Goal: Information Seeking & Learning: Learn about a topic

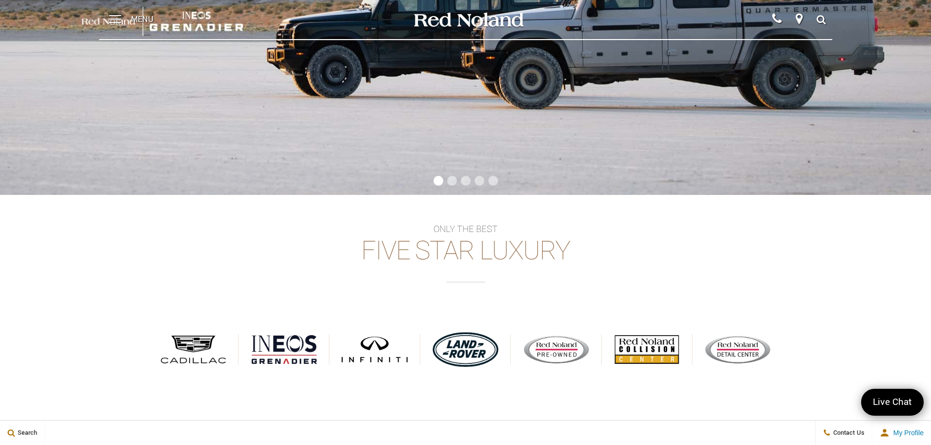
scroll to position [320, 0]
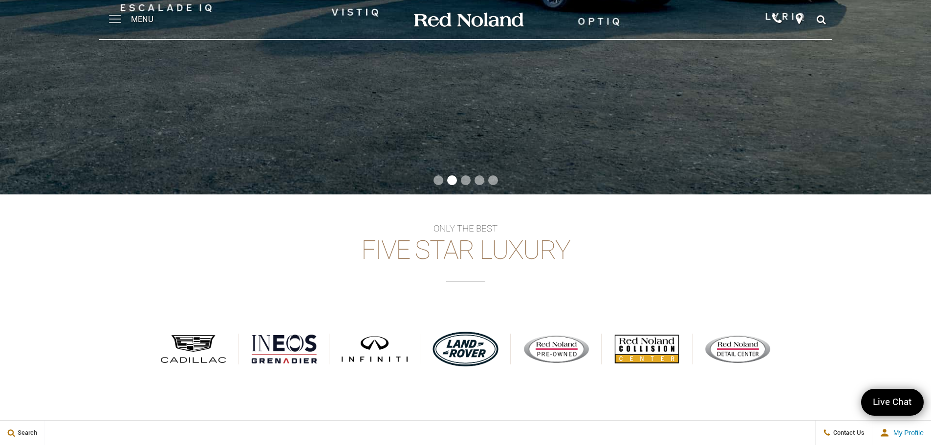
click at [117, 17] on span at bounding box center [115, 19] width 12 height 39
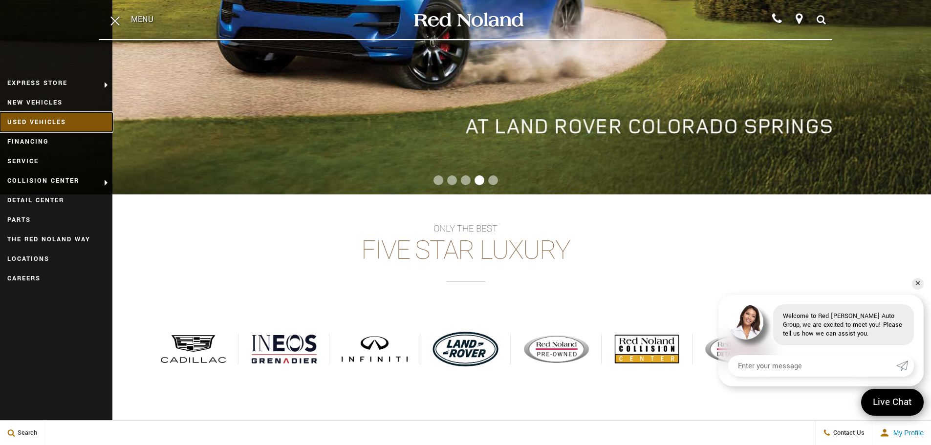
click at [34, 124] on link "Used Vehicles" at bounding box center [56, 122] width 112 height 20
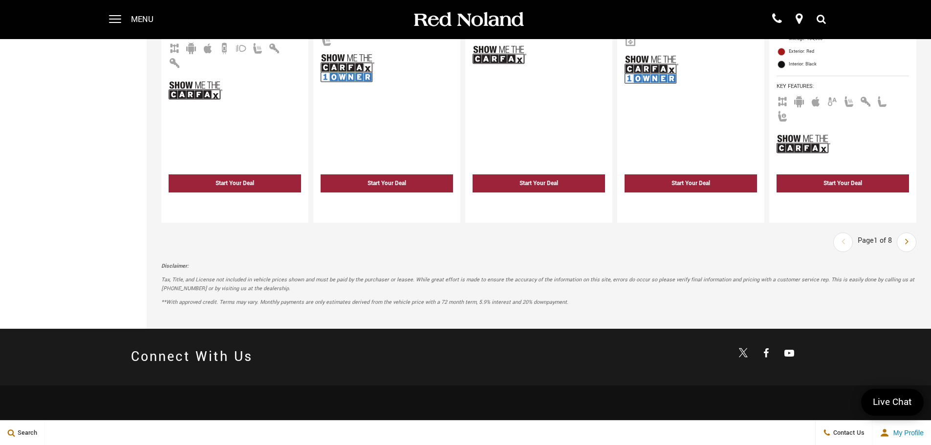
scroll to position [1870, 0]
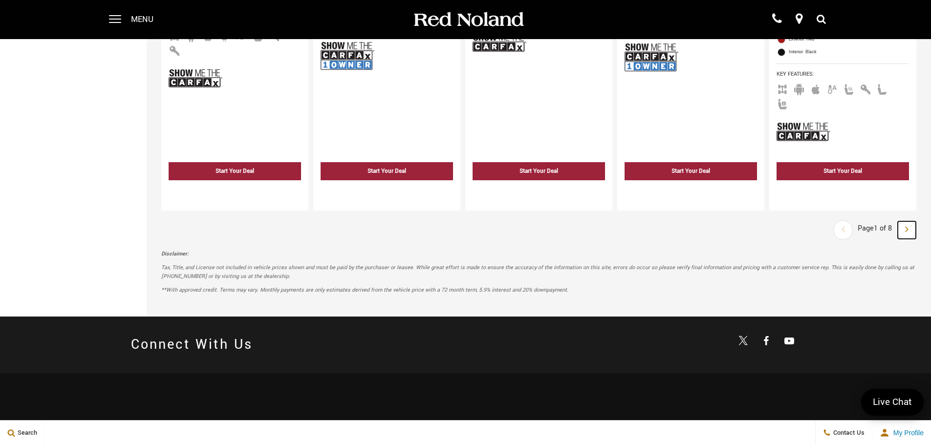
click at [916, 221] on link "Next" at bounding box center [907, 230] width 18 height 18
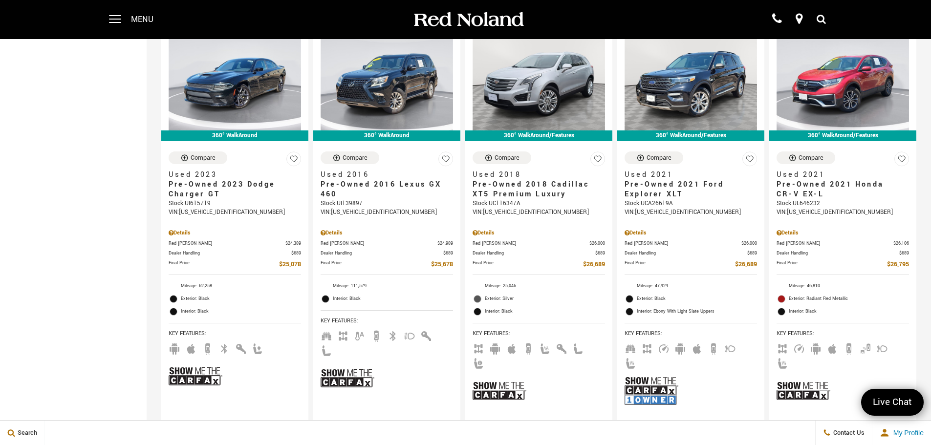
scroll to position [602, 0]
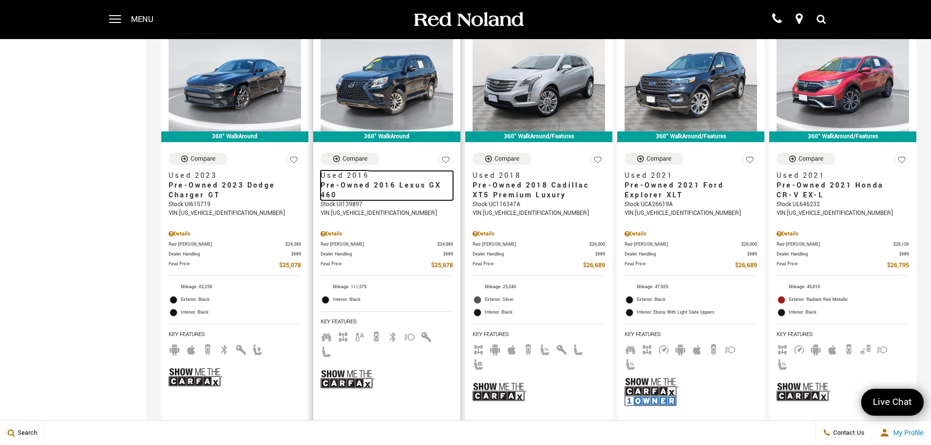
click at [341, 181] on span "Pre-Owned 2016 Lexus GX 460" at bounding box center [383, 191] width 125 height 20
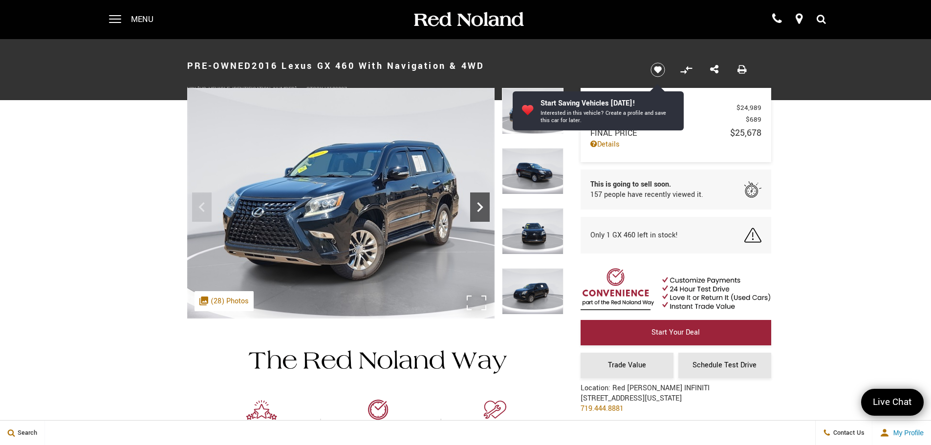
click at [488, 209] on icon "Next" at bounding box center [480, 207] width 20 height 20
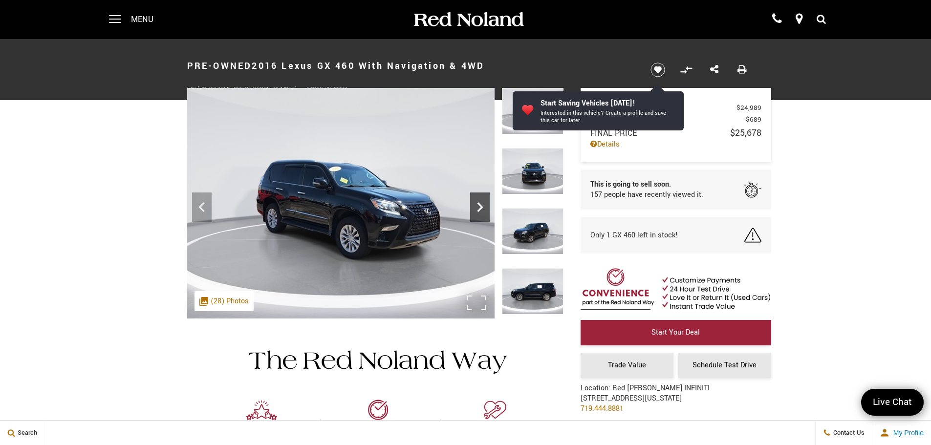
click at [488, 209] on icon "Next" at bounding box center [480, 207] width 20 height 20
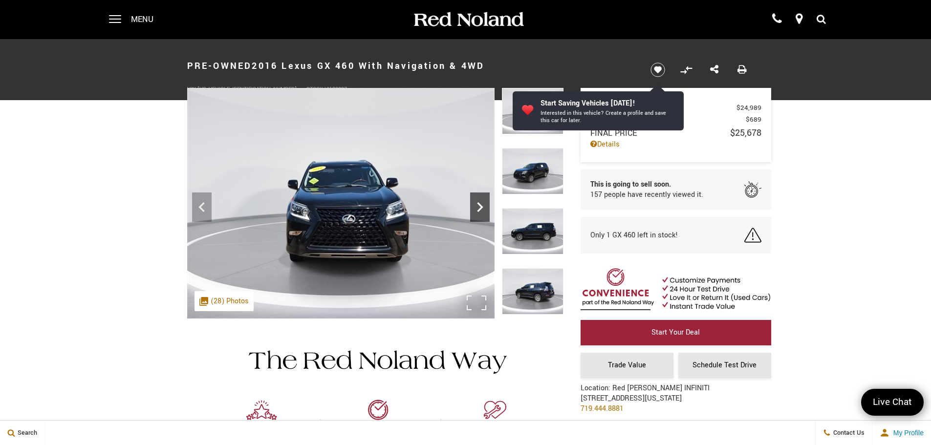
click at [488, 209] on icon "Next" at bounding box center [480, 207] width 20 height 20
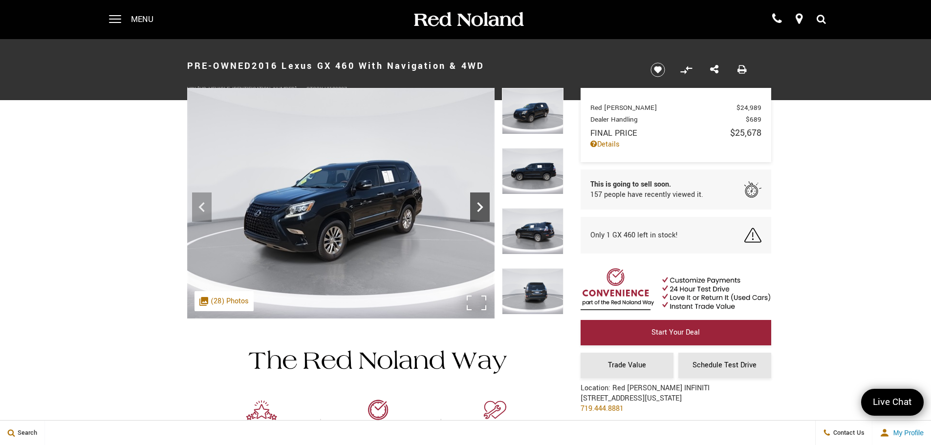
click at [488, 209] on icon "Next" at bounding box center [480, 207] width 20 height 20
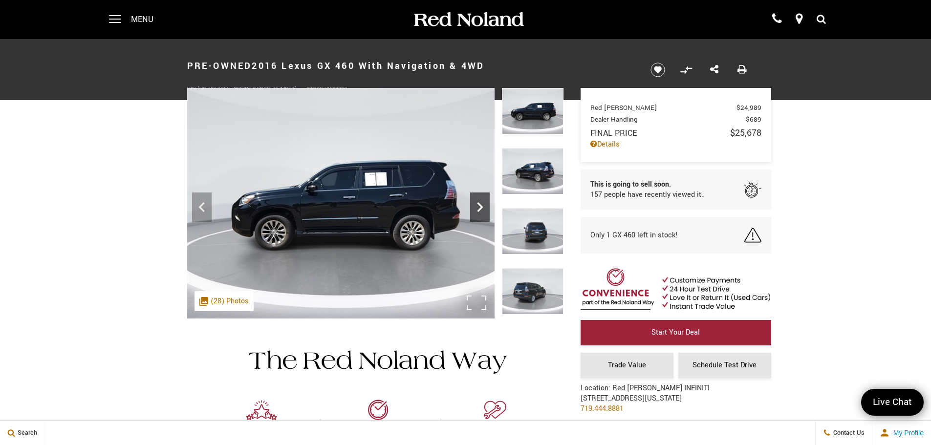
click at [488, 209] on icon "Next" at bounding box center [480, 207] width 20 height 20
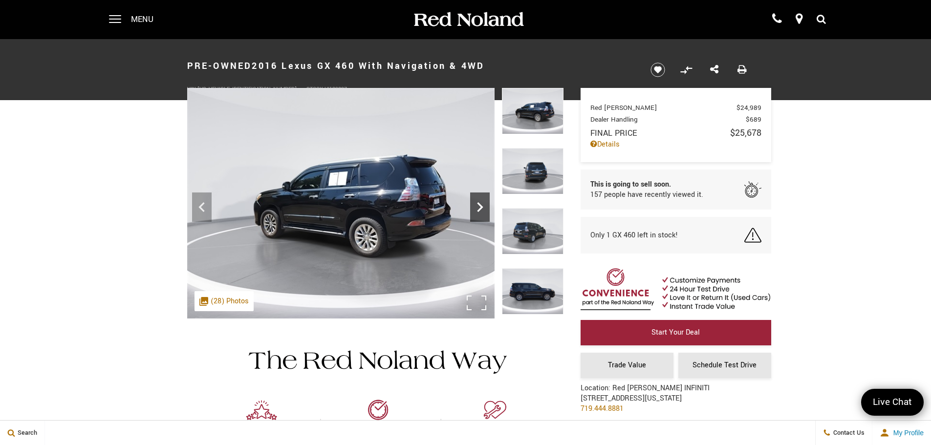
click at [488, 209] on icon "Next" at bounding box center [480, 207] width 20 height 20
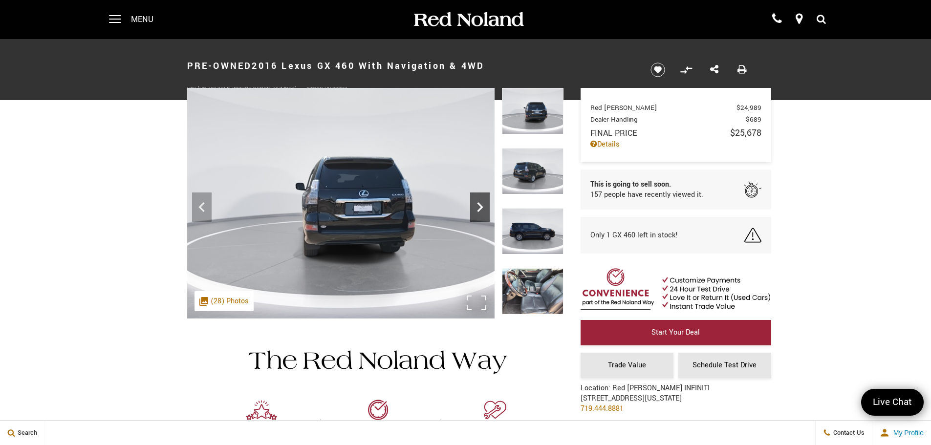
click at [488, 209] on icon "Next" at bounding box center [480, 207] width 20 height 20
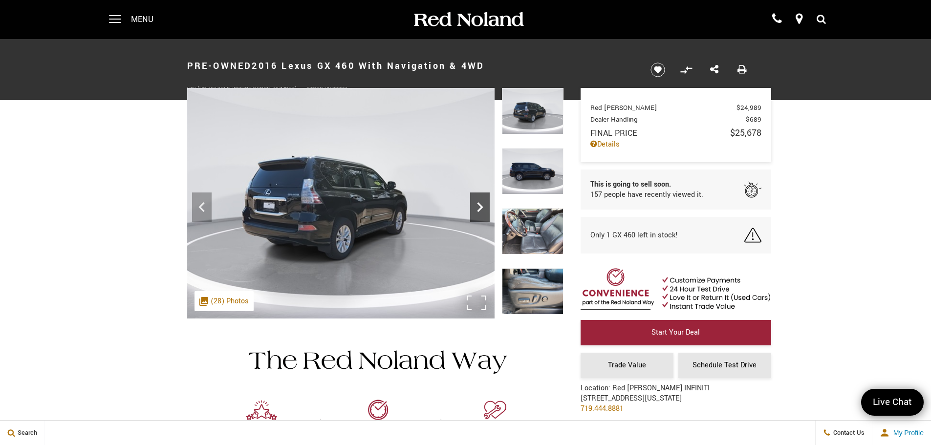
click at [488, 209] on icon "Next" at bounding box center [480, 207] width 20 height 20
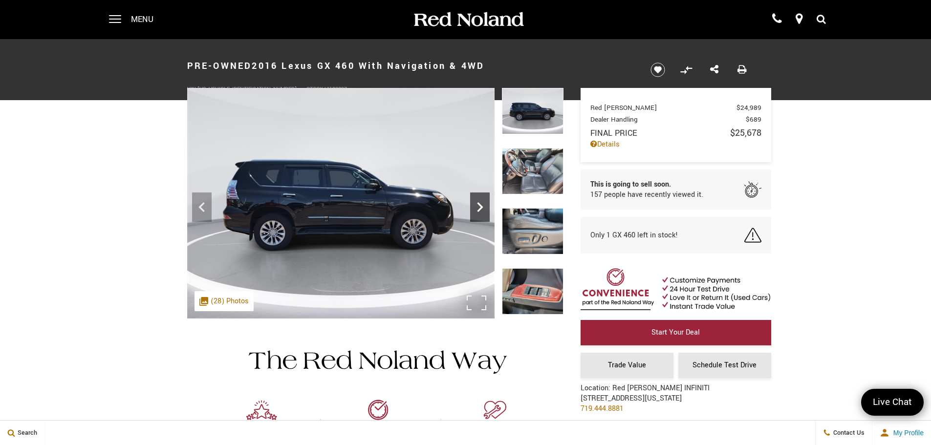
click at [488, 209] on icon "Next" at bounding box center [480, 207] width 20 height 20
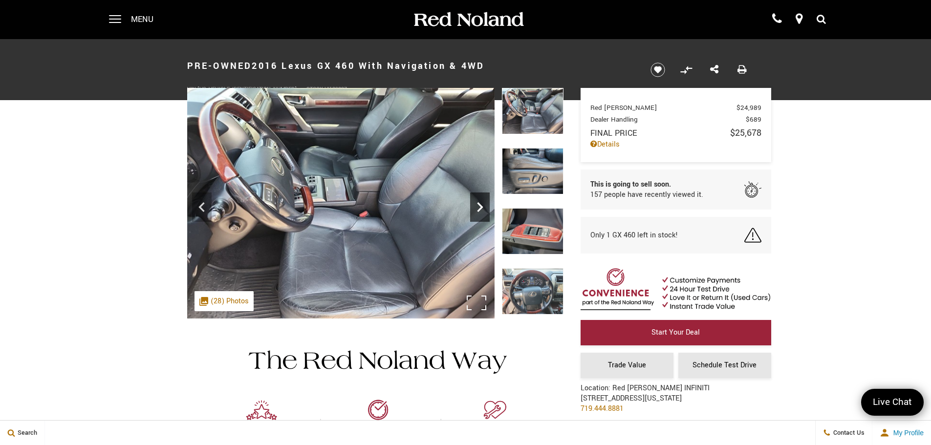
click at [488, 209] on icon "Next" at bounding box center [480, 207] width 20 height 20
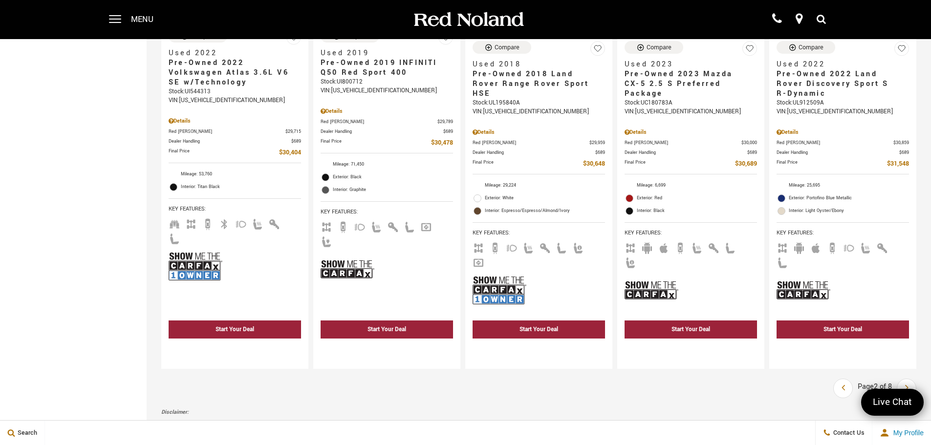
scroll to position [1619, 0]
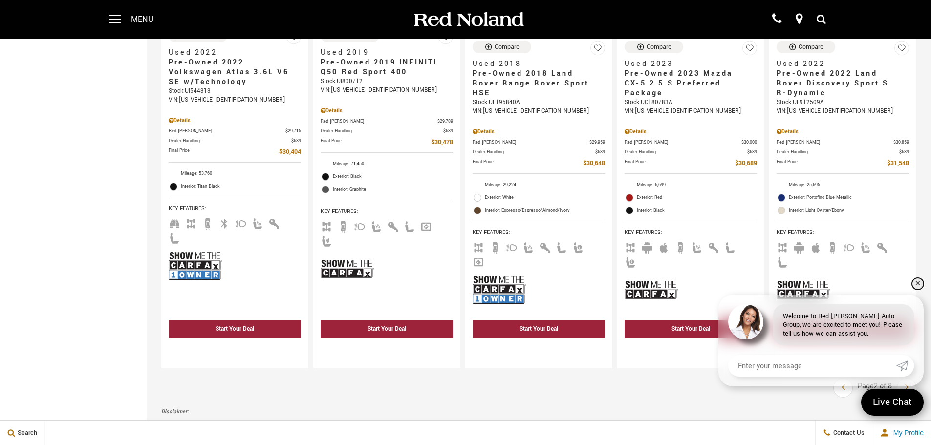
click at [916, 281] on link "✕" at bounding box center [918, 284] width 12 height 12
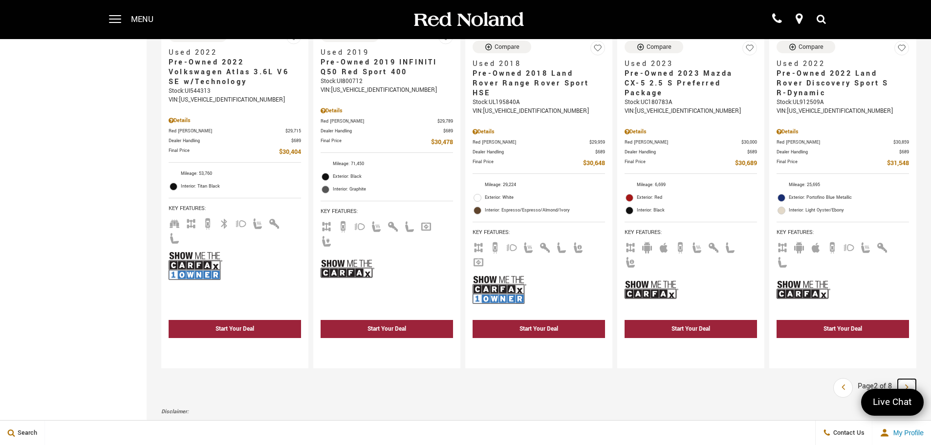
click at [909, 379] on icon "next page" at bounding box center [906, 387] width 3 height 16
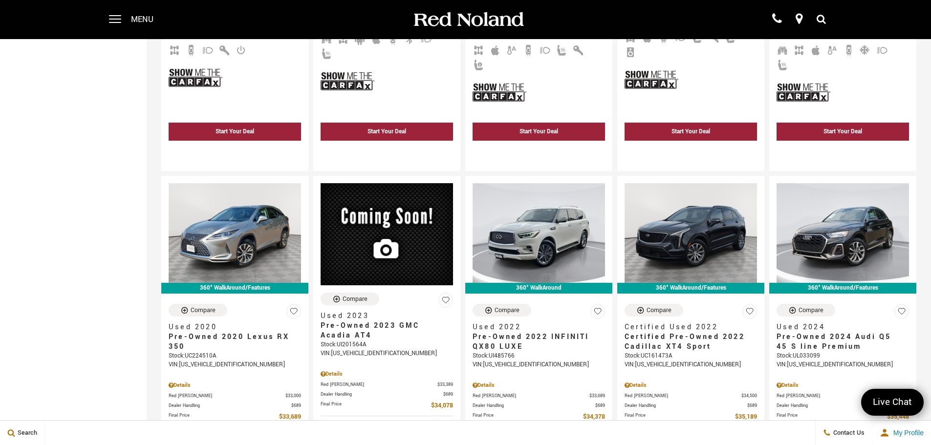
scroll to position [903, 0]
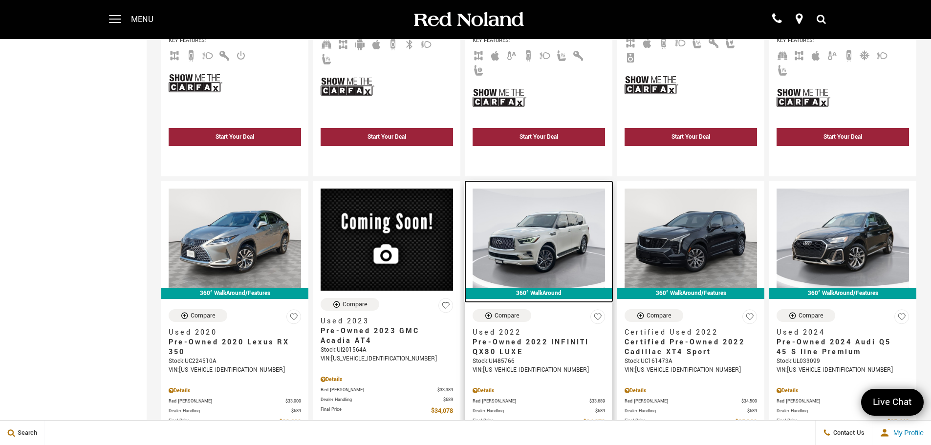
click at [563, 214] on img at bounding box center [539, 238] width 132 height 99
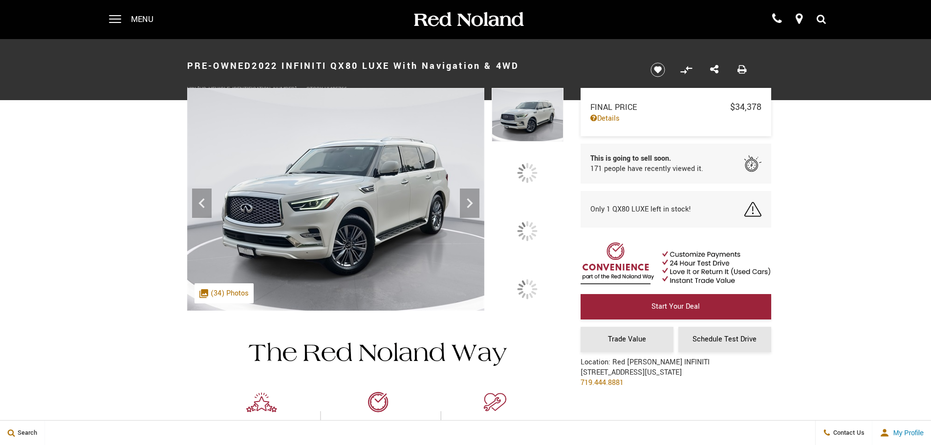
click at [533, 234] on div at bounding box center [527, 231] width 21 height 21
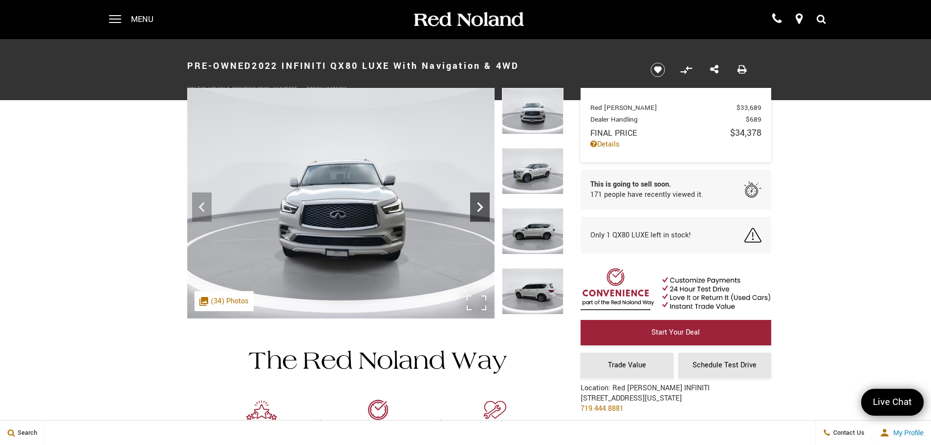
click at [482, 204] on icon "Next" at bounding box center [480, 207] width 20 height 20
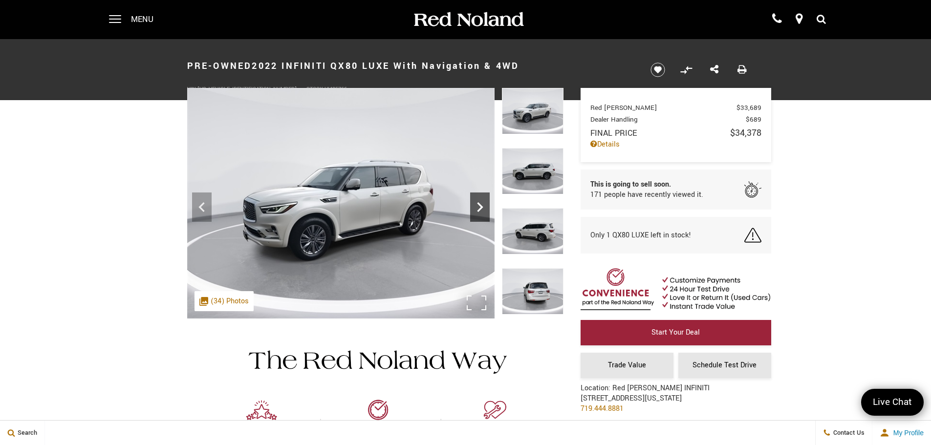
click at [482, 204] on icon "Next" at bounding box center [480, 207] width 20 height 20
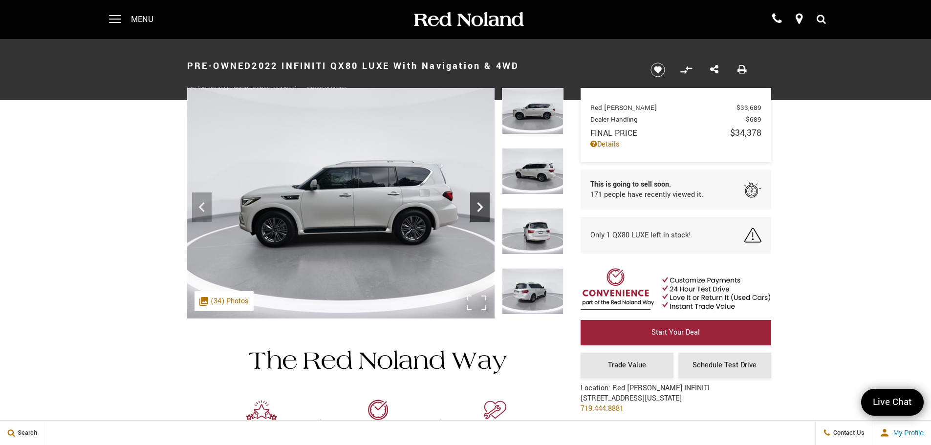
click at [482, 204] on icon "Next" at bounding box center [480, 207] width 20 height 20
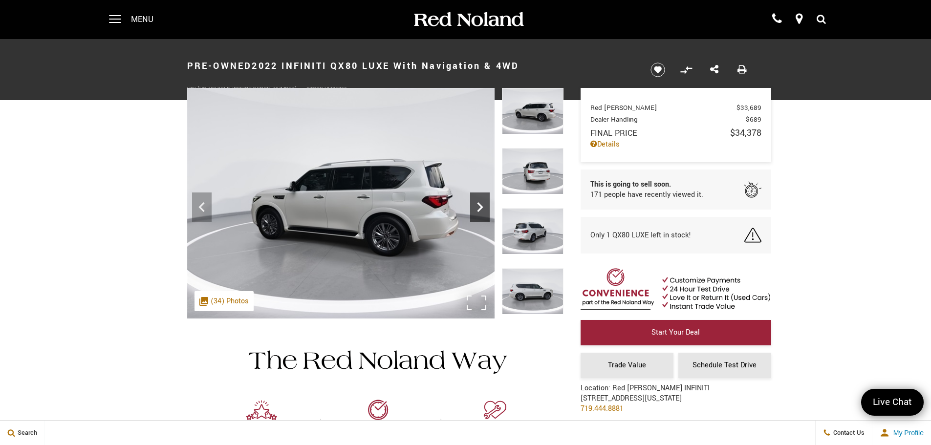
click at [482, 204] on icon "Next" at bounding box center [480, 207] width 20 height 20
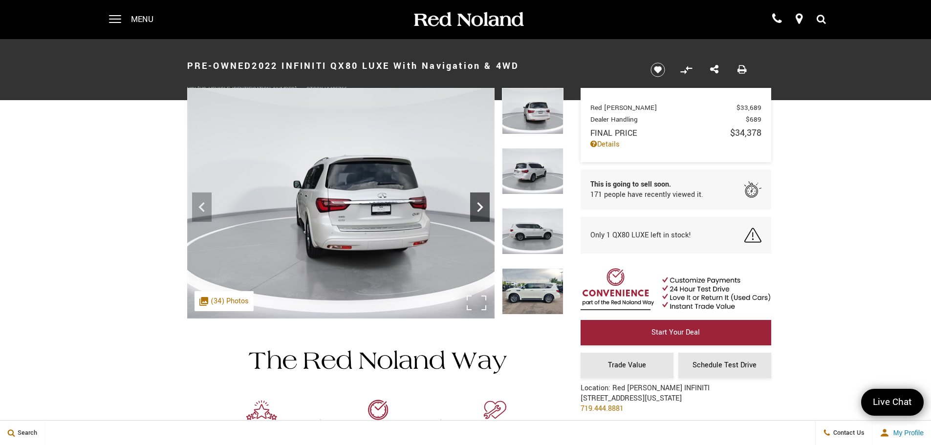
click at [482, 204] on icon "Next" at bounding box center [480, 207] width 20 height 20
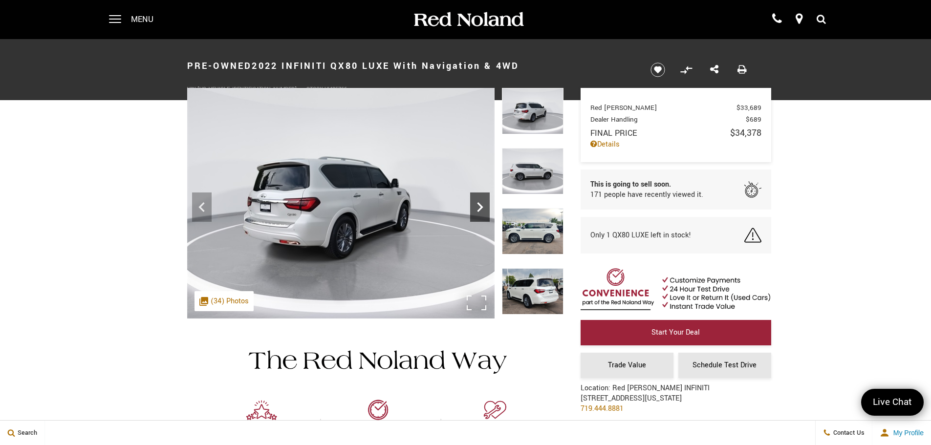
click at [482, 204] on icon "Next" at bounding box center [480, 207] width 20 height 20
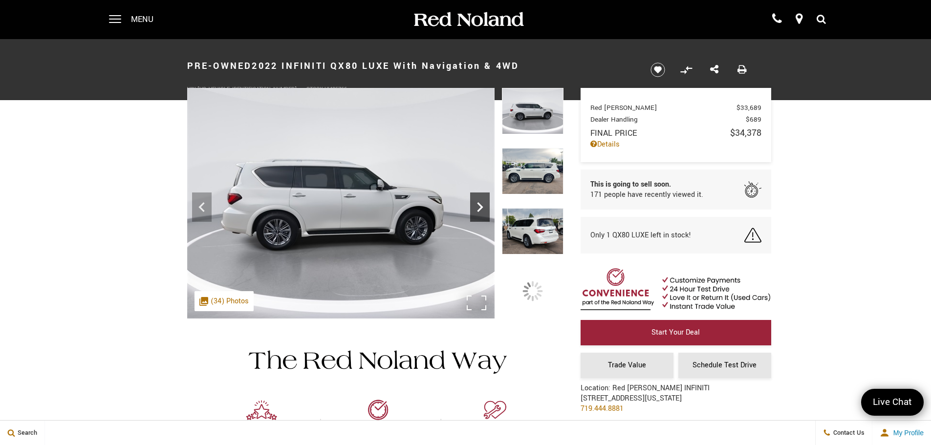
click at [482, 204] on icon "Next" at bounding box center [480, 207] width 20 height 20
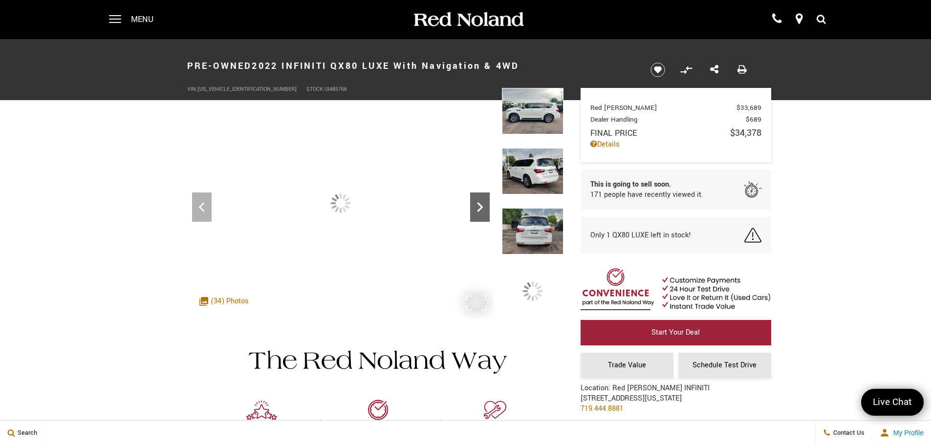
click at [482, 204] on icon "Next" at bounding box center [480, 207] width 20 height 20
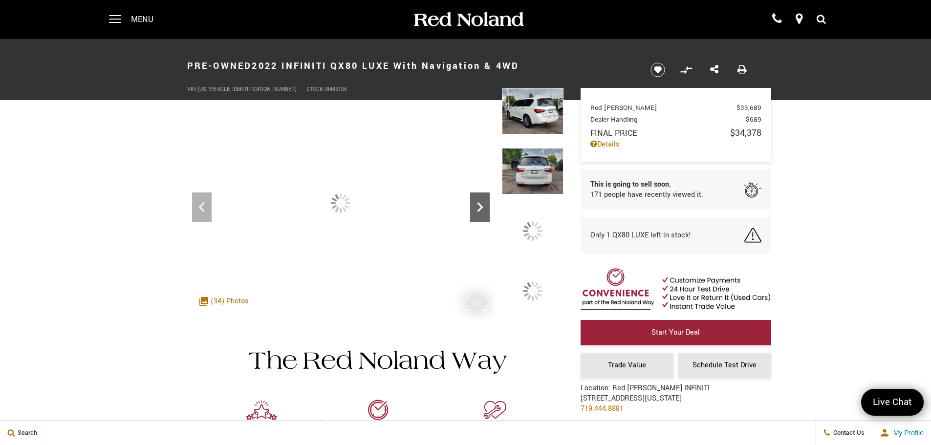
click at [482, 204] on icon "Next" at bounding box center [480, 207] width 20 height 20
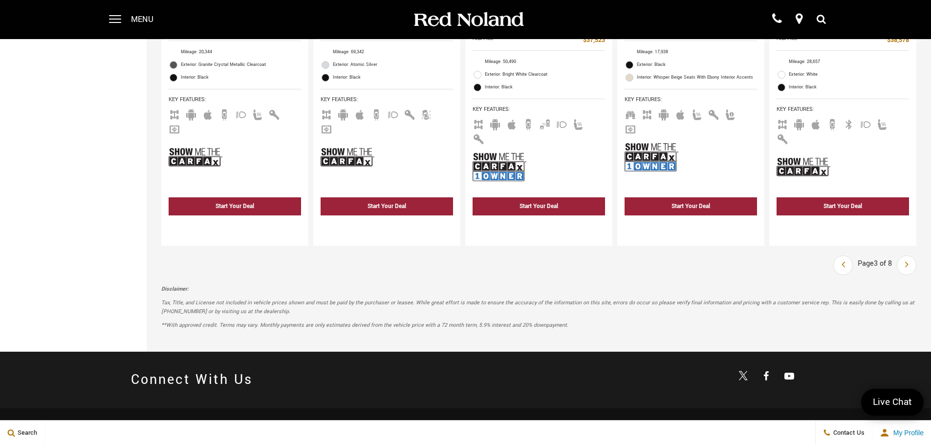
scroll to position [1746, 0]
click at [911, 256] on link "Next" at bounding box center [907, 265] width 18 height 18
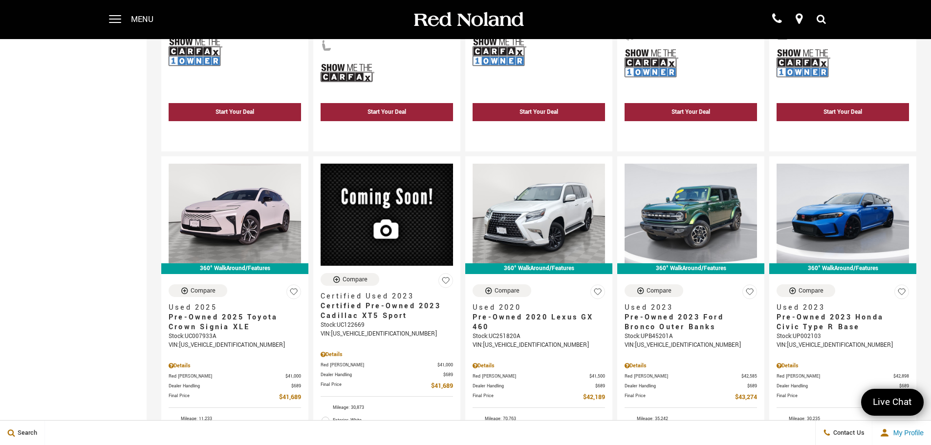
scroll to position [930, 0]
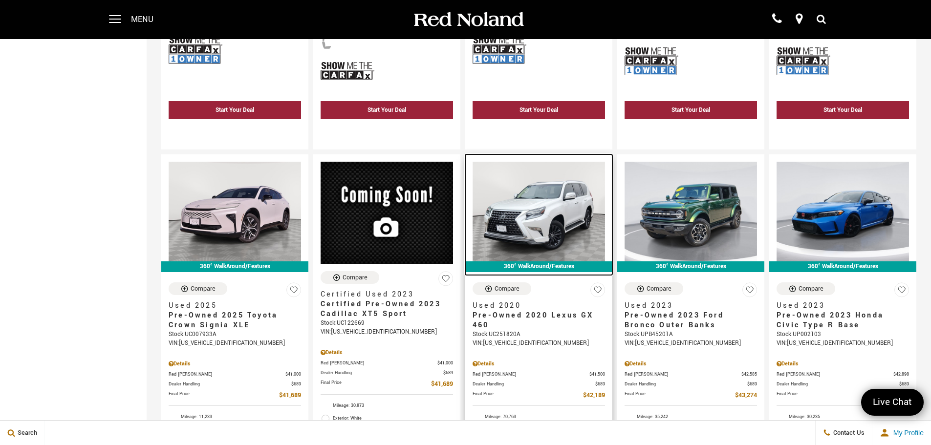
click at [572, 180] on img at bounding box center [539, 211] width 132 height 99
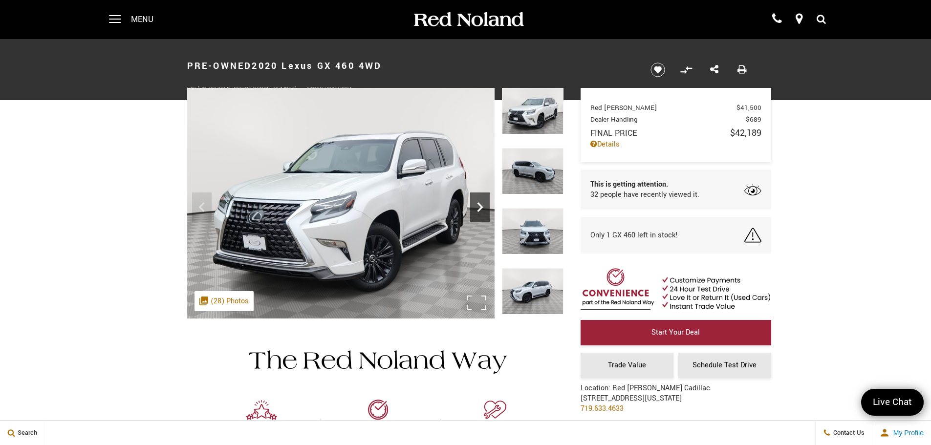
click at [479, 210] on icon "Next" at bounding box center [480, 207] width 6 height 10
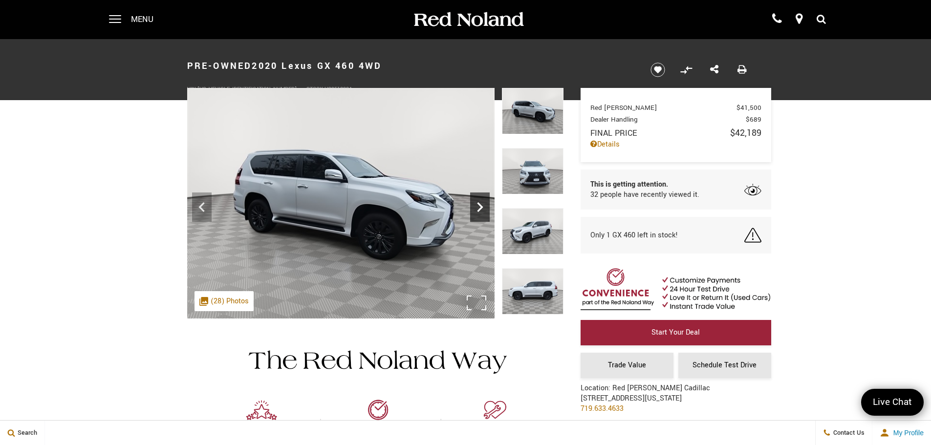
click at [479, 210] on icon "Next" at bounding box center [480, 207] width 6 height 10
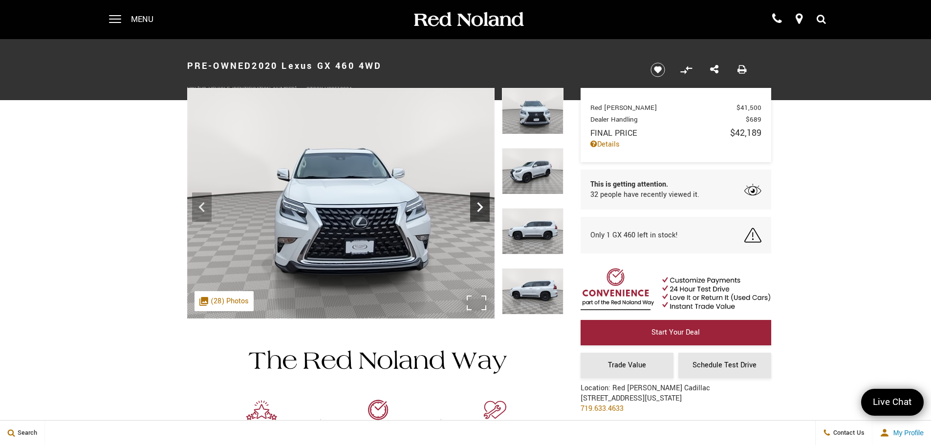
click at [479, 210] on icon "Next" at bounding box center [480, 207] width 6 height 10
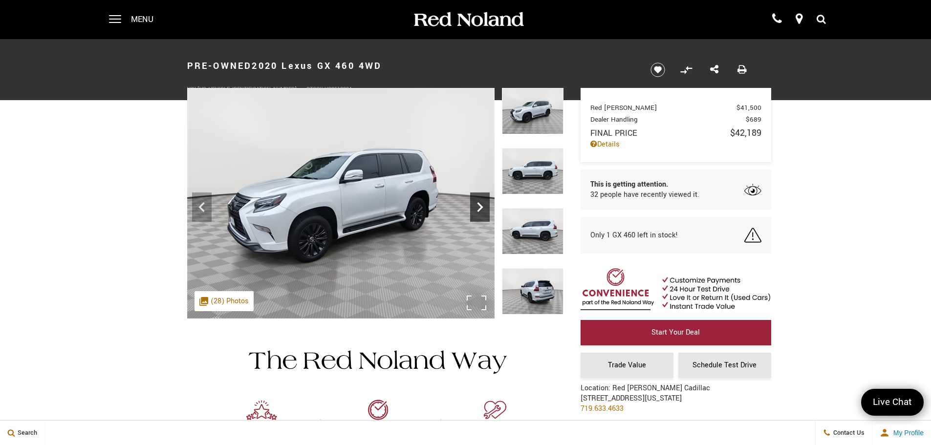
click at [479, 210] on icon "Next" at bounding box center [480, 207] width 6 height 10
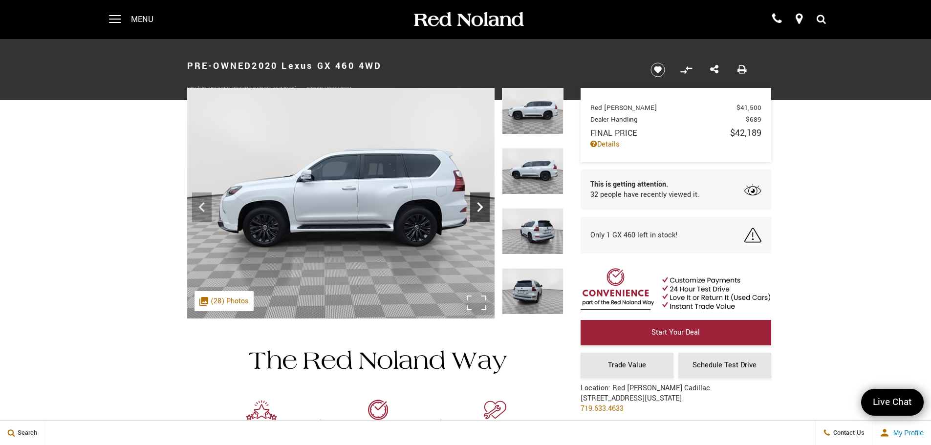
click at [479, 210] on icon "Next" at bounding box center [480, 207] width 6 height 10
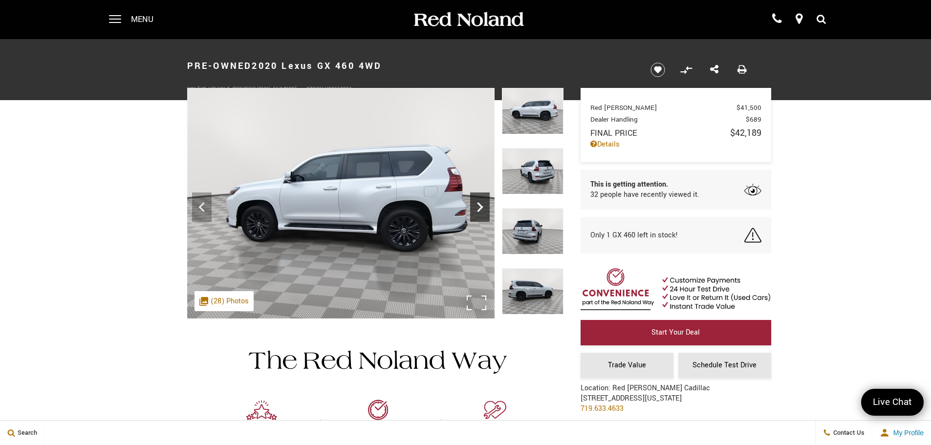
click at [479, 210] on icon "Next" at bounding box center [480, 207] width 6 height 10
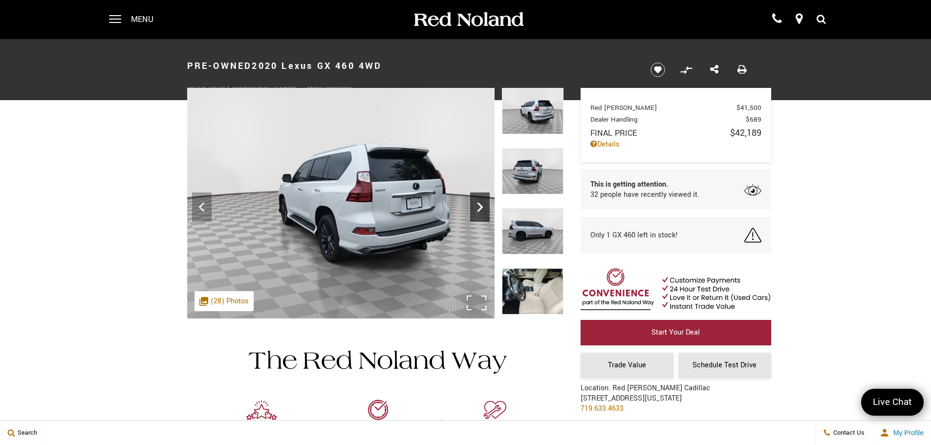
click at [479, 210] on icon "Next" at bounding box center [480, 207] width 6 height 10
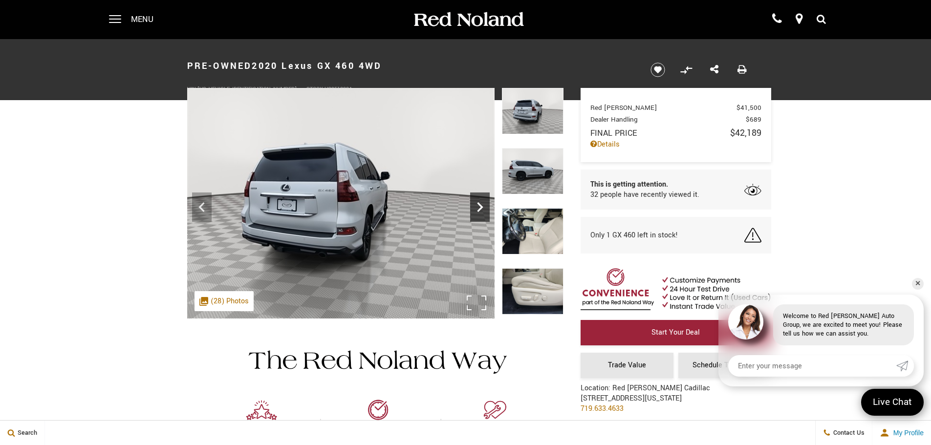
click at [479, 210] on icon "Next" at bounding box center [480, 207] width 6 height 10
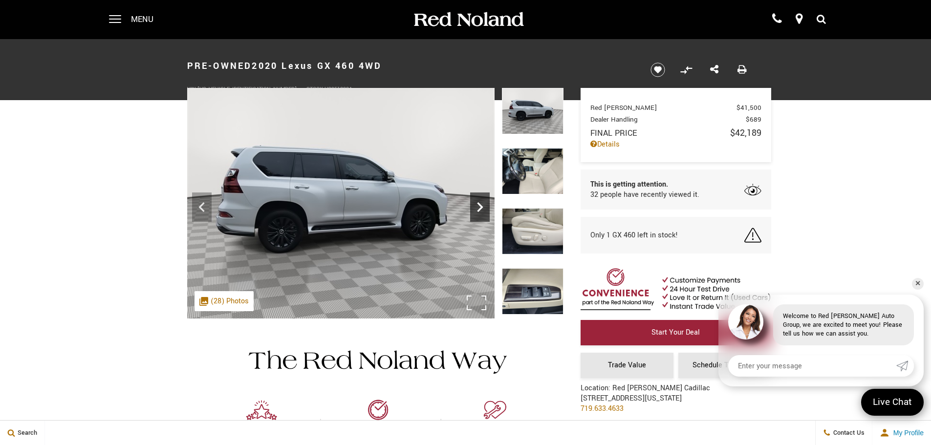
click at [479, 210] on icon "Next" at bounding box center [480, 207] width 6 height 10
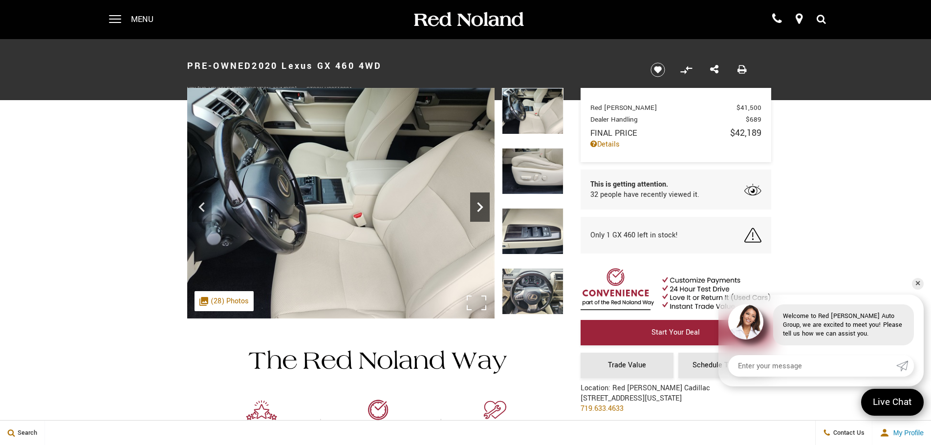
click at [479, 210] on icon "Next" at bounding box center [480, 207] width 6 height 10
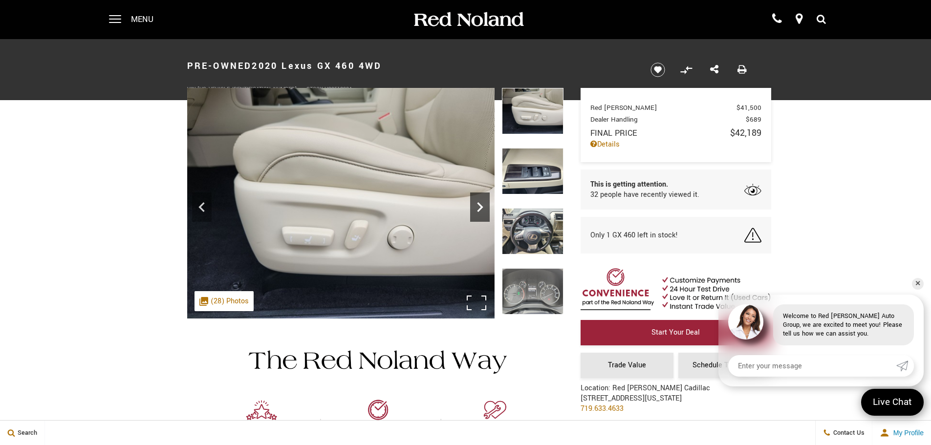
click at [479, 210] on icon "Next" at bounding box center [480, 207] width 6 height 10
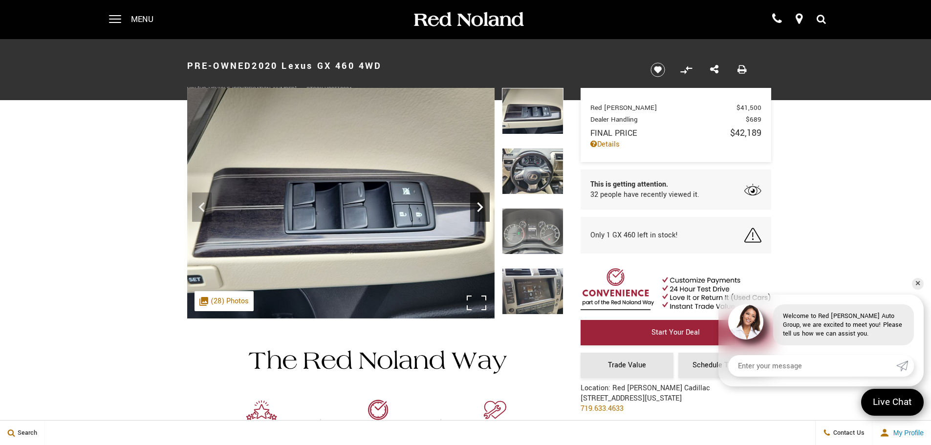
click at [480, 210] on icon "Next" at bounding box center [480, 207] width 6 height 10
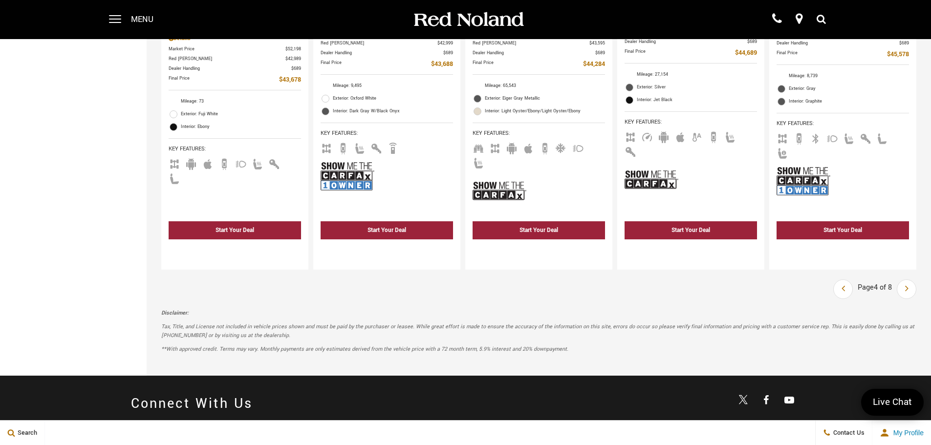
scroll to position [1723, 0]
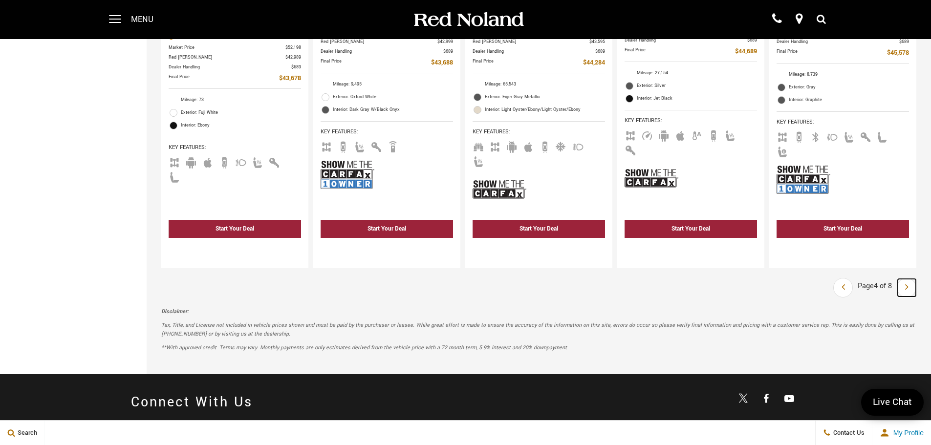
click at [909, 279] on icon "next page" at bounding box center [906, 287] width 3 height 16
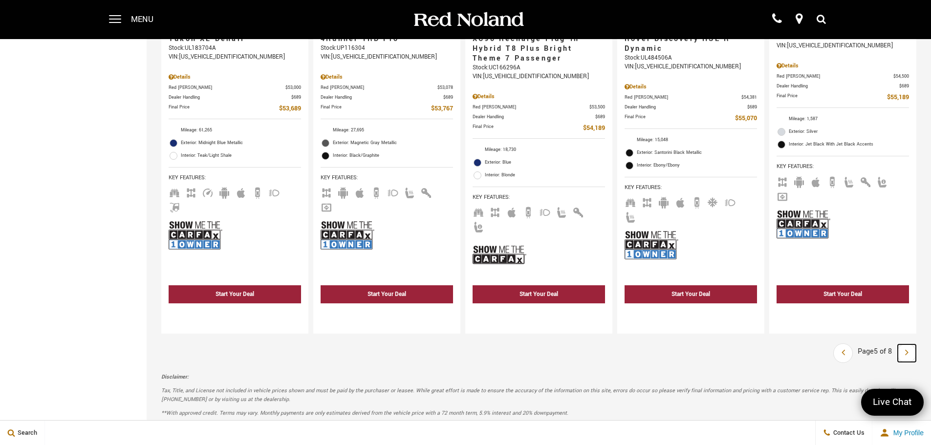
scroll to position [1703, 0]
click at [909, 344] on icon "next page" at bounding box center [906, 352] width 3 height 16
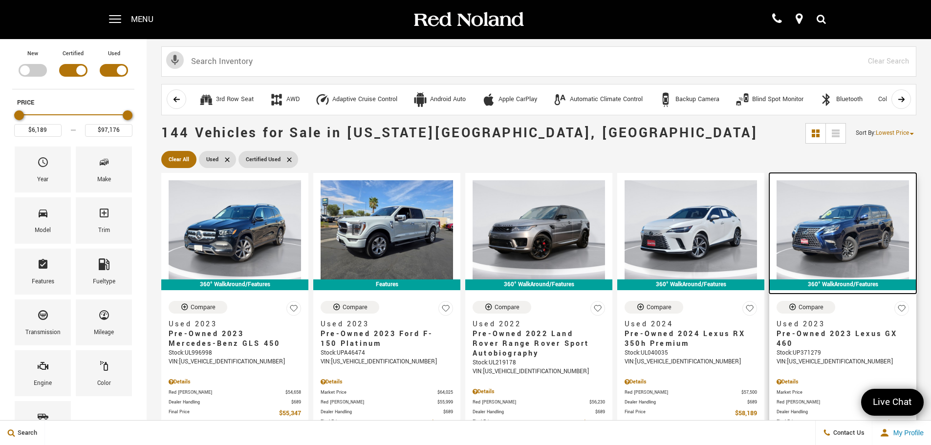
click at [832, 229] on img at bounding box center [843, 229] width 132 height 99
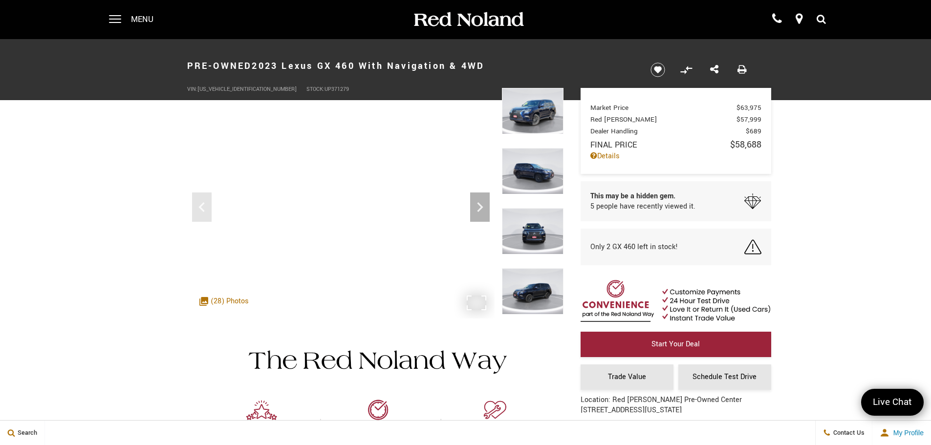
click at [483, 208] on icon "Next" at bounding box center [480, 207] width 20 height 20
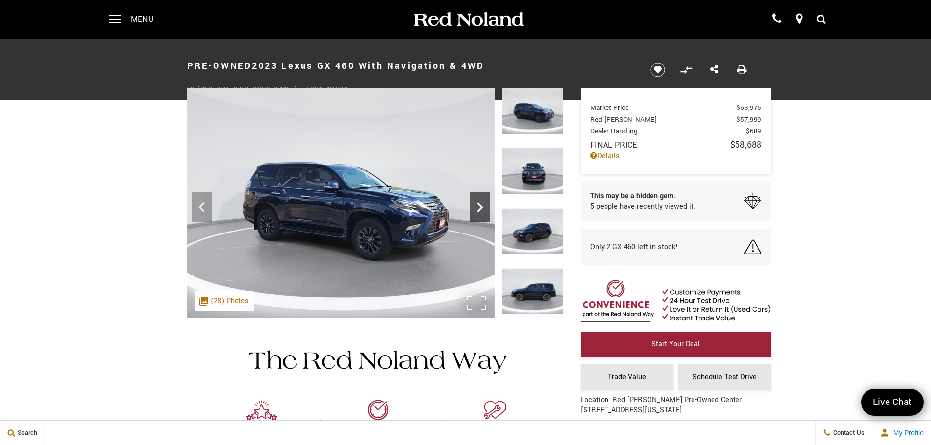
click at [474, 208] on icon "Next" at bounding box center [480, 207] width 20 height 20
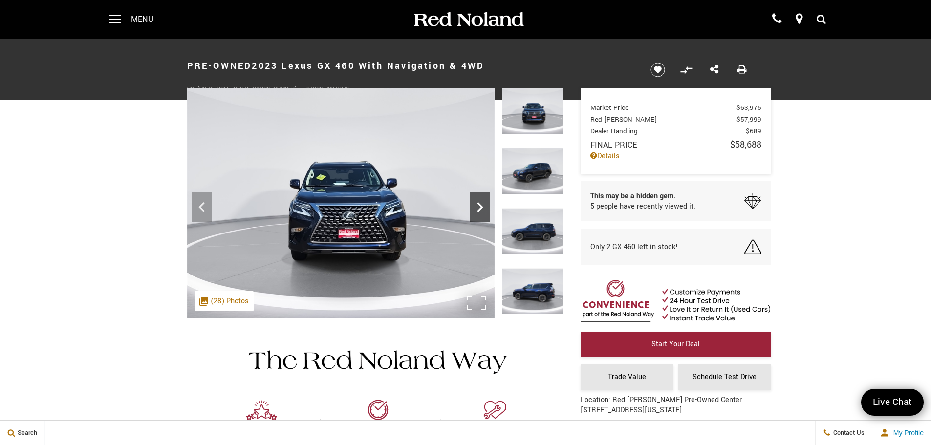
click at [476, 211] on icon "Next" at bounding box center [480, 207] width 20 height 20
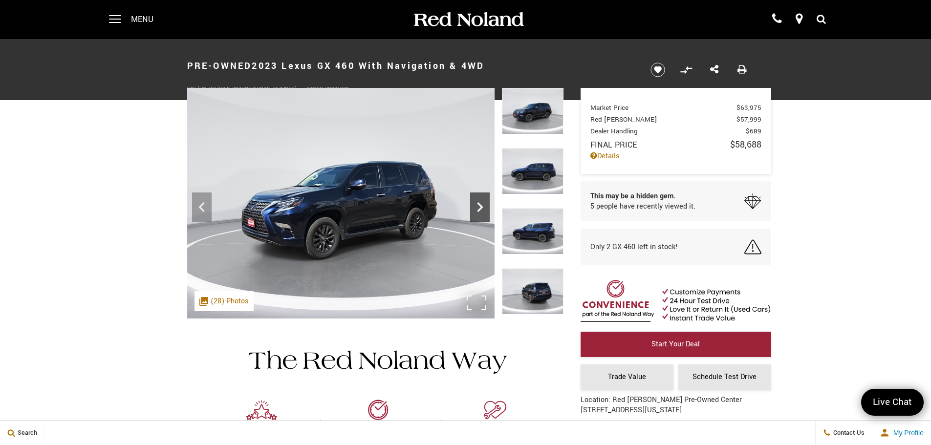
click at [476, 213] on icon "Next" at bounding box center [480, 207] width 20 height 20
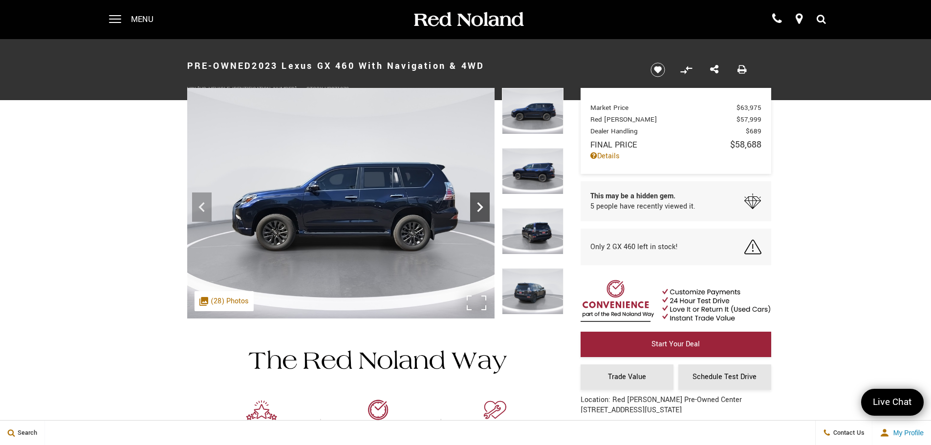
click at [476, 213] on icon "Next" at bounding box center [480, 207] width 20 height 20
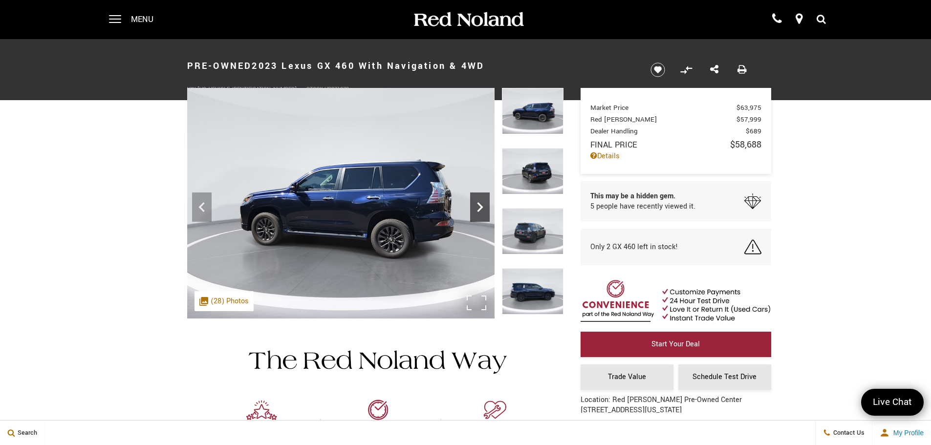
click at [476, 213] on icon "Next" at bounding box center [480, 207] width 20 height 20
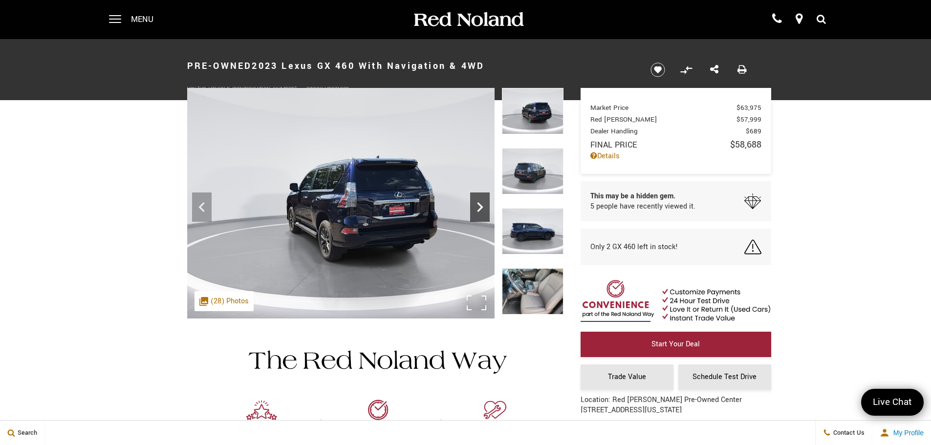
click at [476, 210] on icon "Next" at bounding box center [480, 207] width 20 height 20
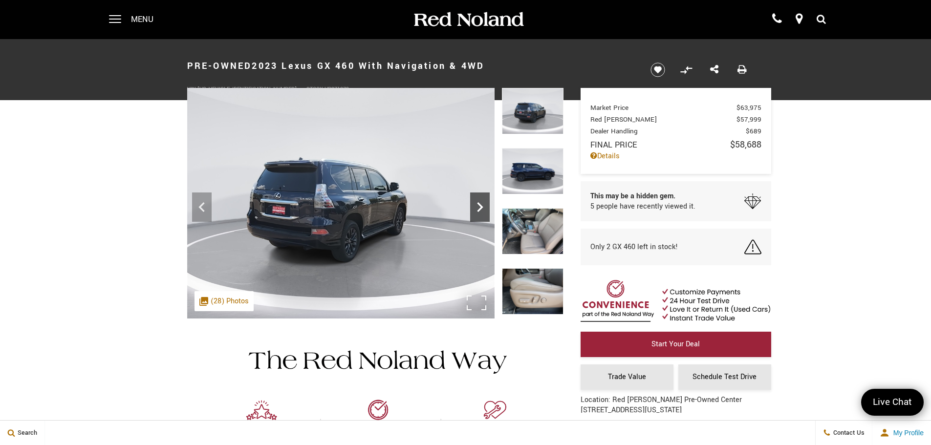
click at [476, 211] on icon "Next" at bounding box center [480, 207] width 20 height 20
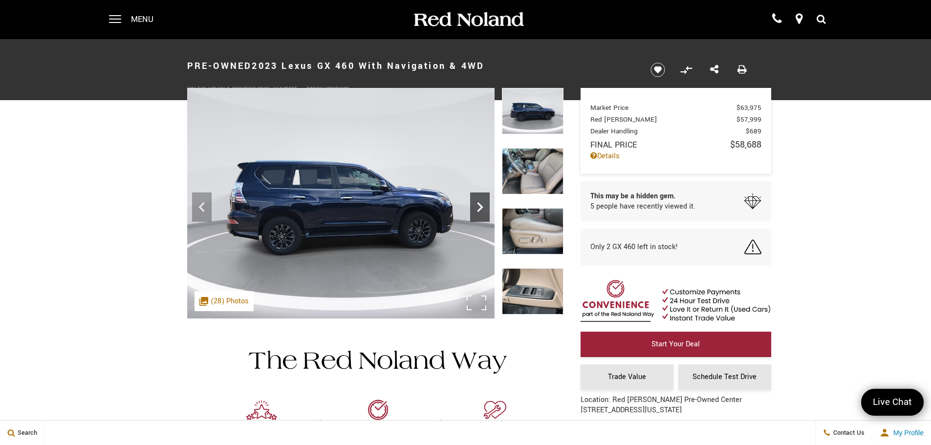
click at [476, 211] on icon "Next" at bounding box center [480, 207] width 20 height 20
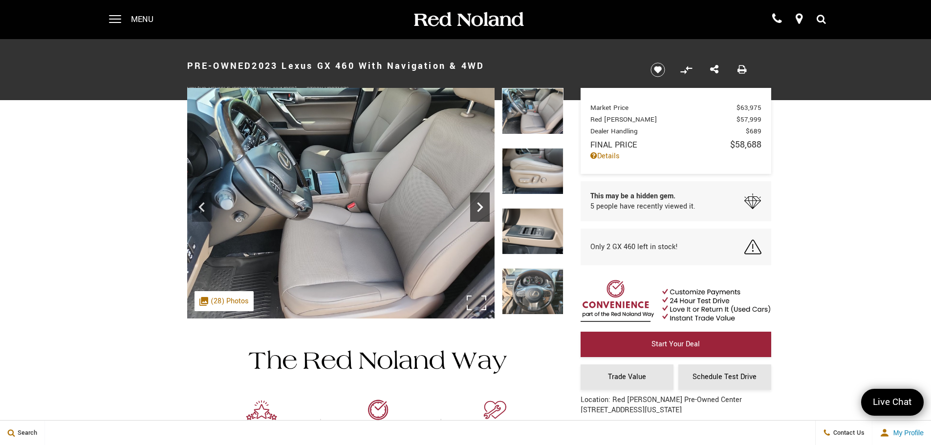
click at [476, 211] on icon "Next" at bounding box center [480, 207] width 20 height 20
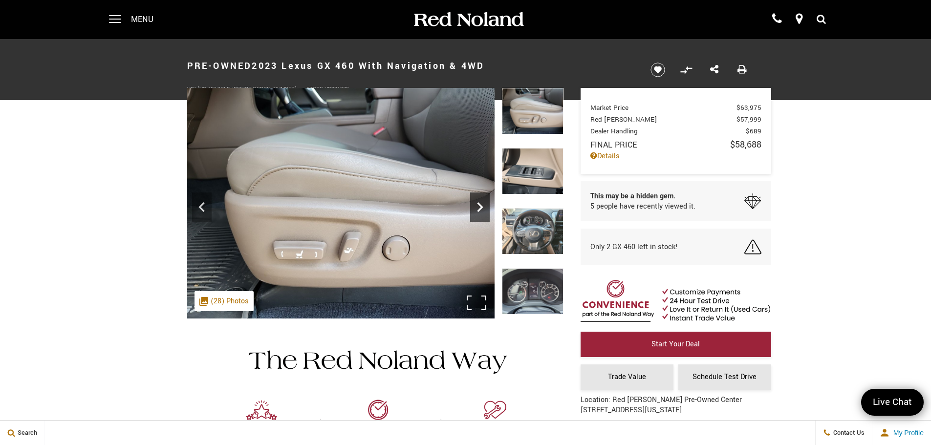
click at [476, 211] on icon "Next" at bounding box center [480, 207] width 20 height 20
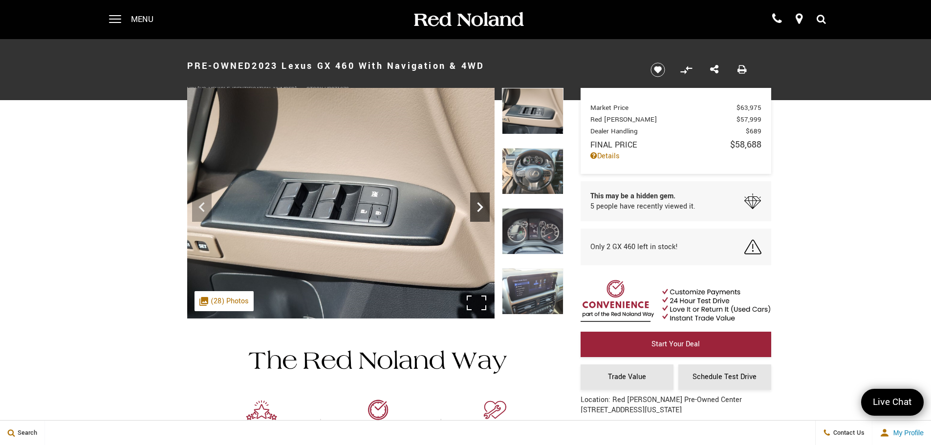
click at [476, 211] on icon "Next" at bounding box center [480, 207] width 20 height 20
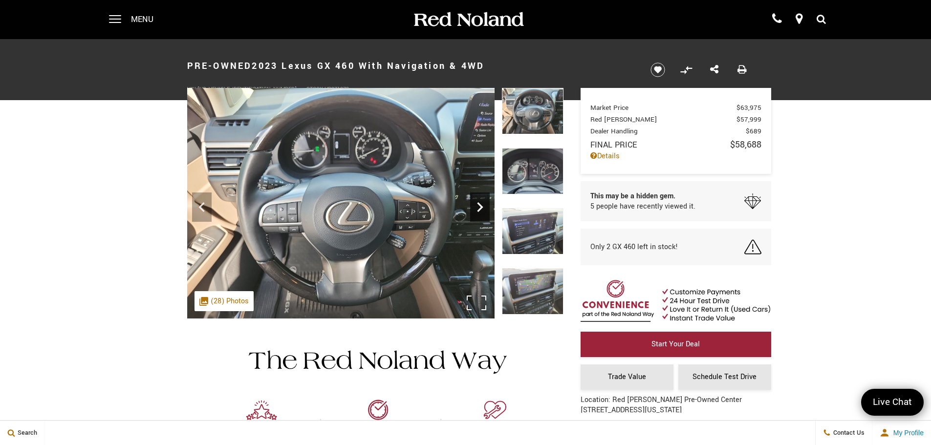
click at [476, 211] on icon "Next" at bounding box center [480, 207] width 20 height 20
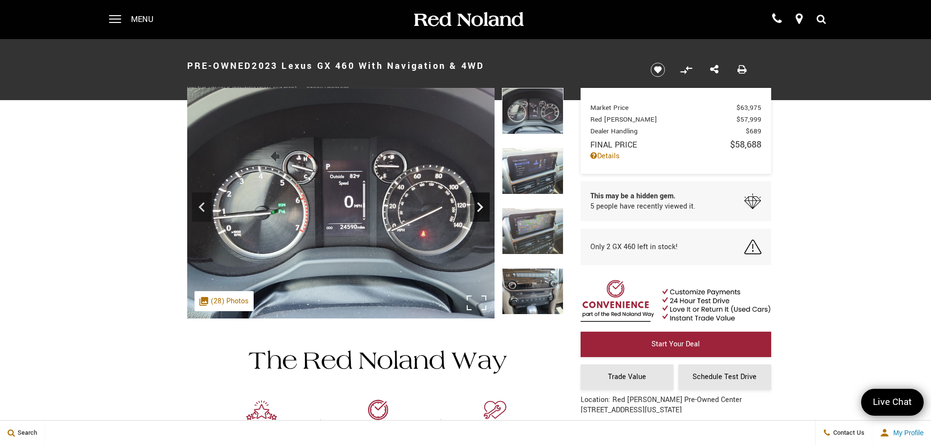
click at [476, 211] on icon "Next" at bounding box center [480, 207] width 20 height 20
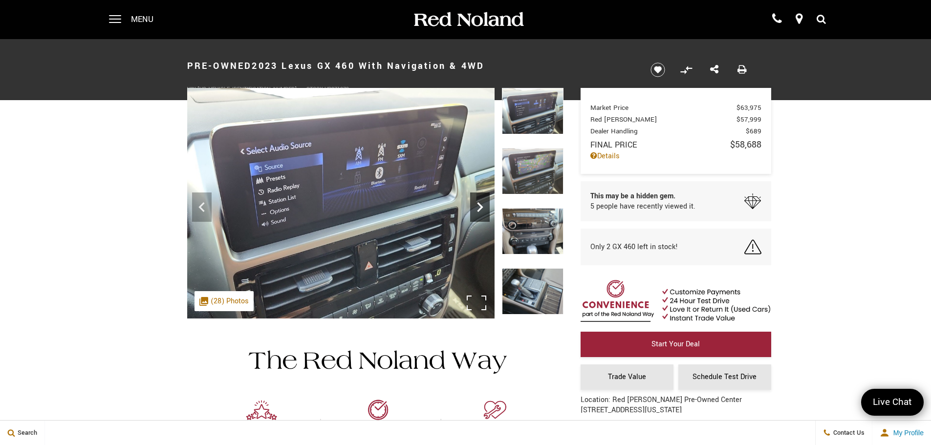
click at [476, 211] on icon "Next" at bounding box center [480, 207] width 20 height 20
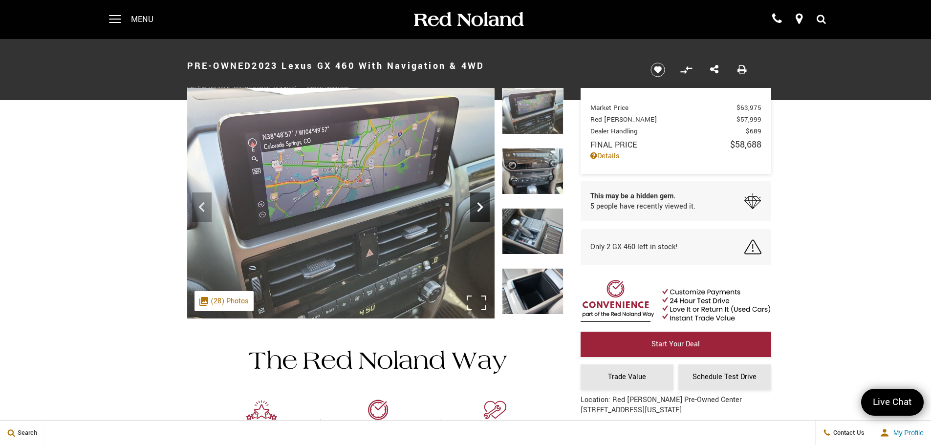
click at [476, 211] on icon "Next" at bounding box center [480, 207] width 20 height 20
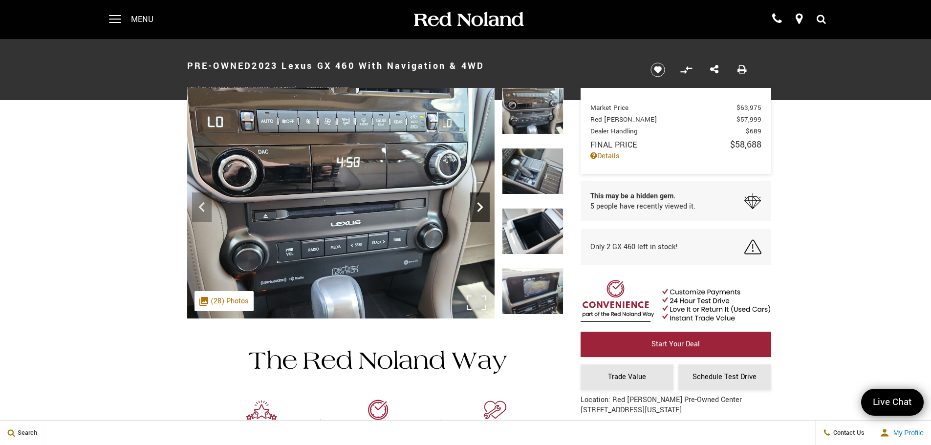
click at [476, 211] on icon "Next" at bounding box center [480, 207] width 20 height 20
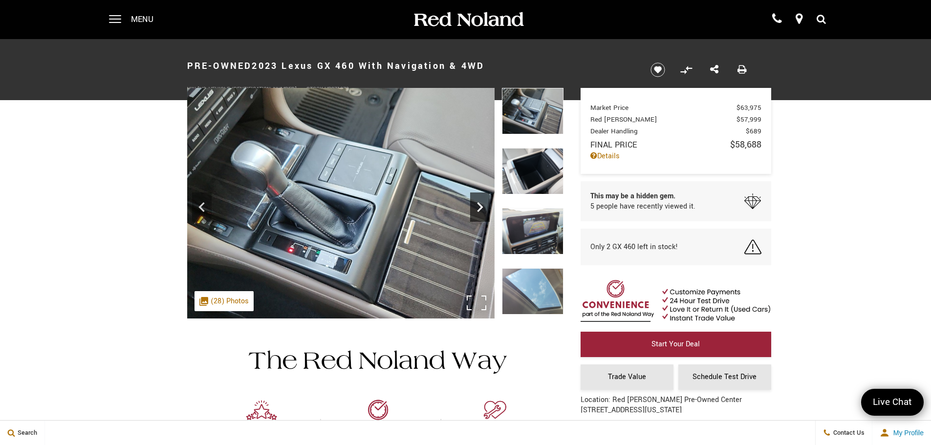
click at [476, 211] on icon "Next" at bounding box center [480, 207] width 20 height 20
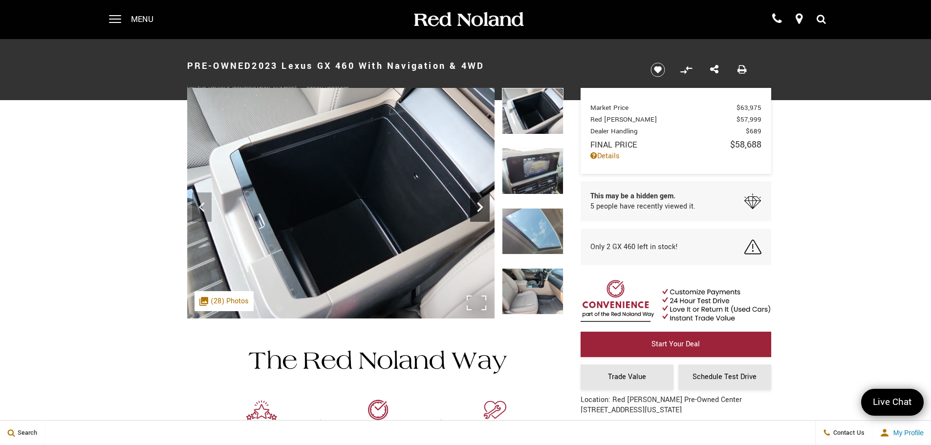
click at [476, 211] on icon "Next" at bounding box center [480, 207] width 20 height 20
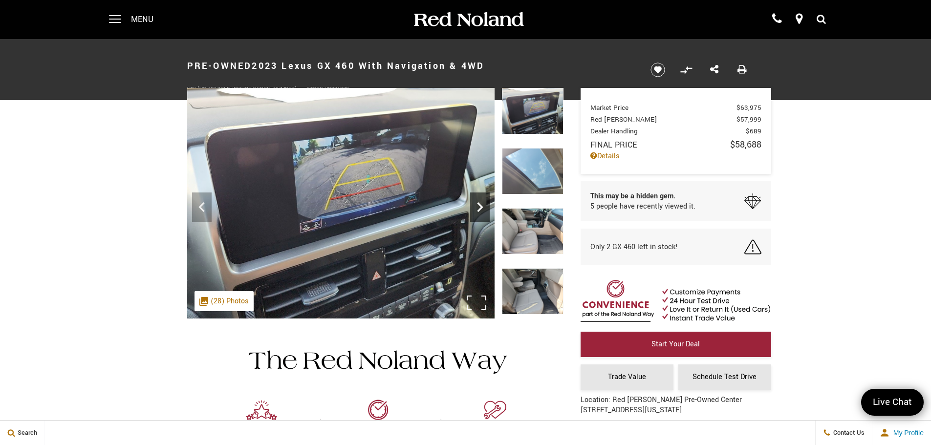
click at [476, 211] on icon "Next" at bounding box center [480, 207] width 20 height 20
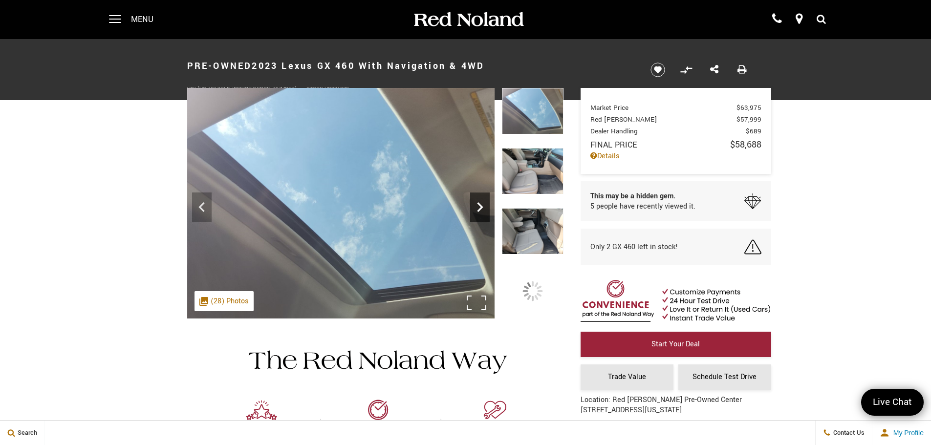
click at [476, 211] on icon "Next" at bounding box center [480, 207] width 20 height 20
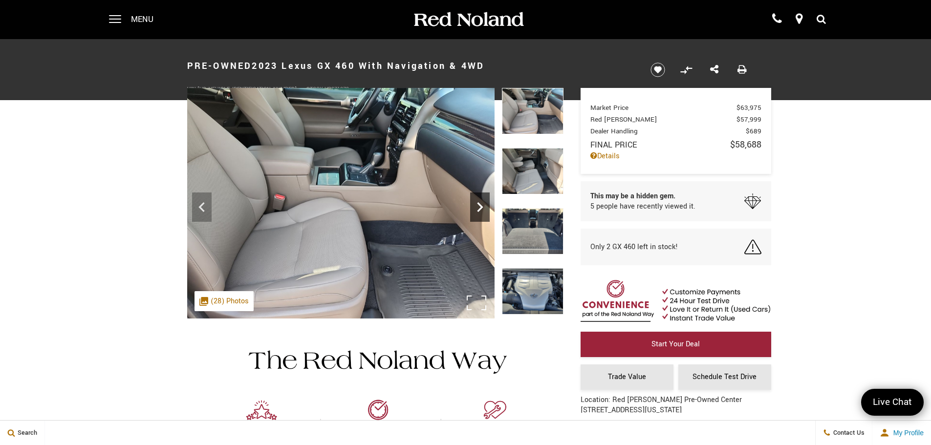
click at [476, 211] on icon "Next" at bounding box center [480, 207] width 20 height 20
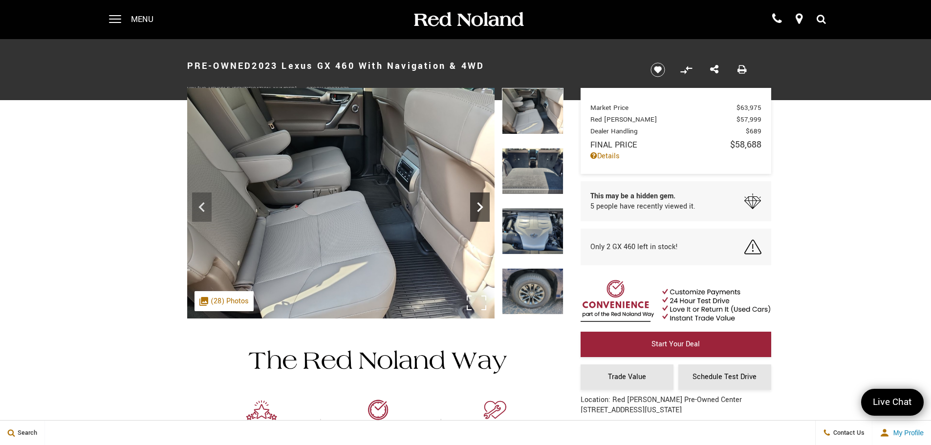
click at [476, 211] on icon "Next" at bounding box center [480, 207] width 20 height 20
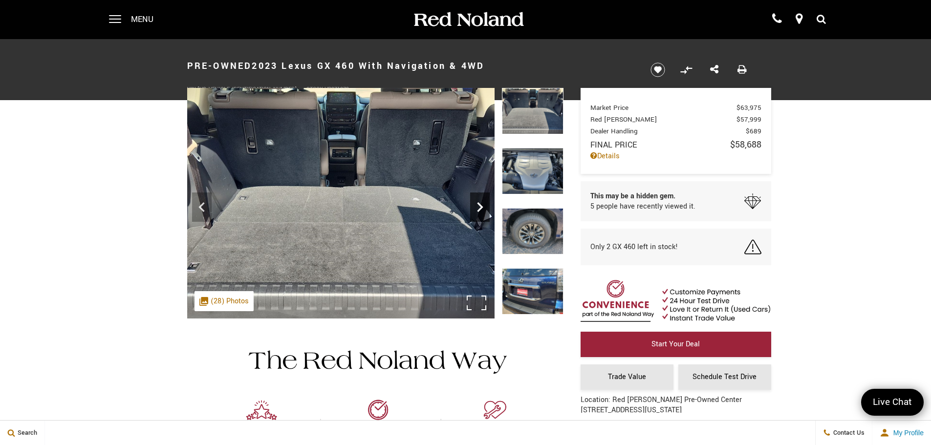
click at [476, 211] on icon "Next" at bounding box center [480, 207] width 20 height 20
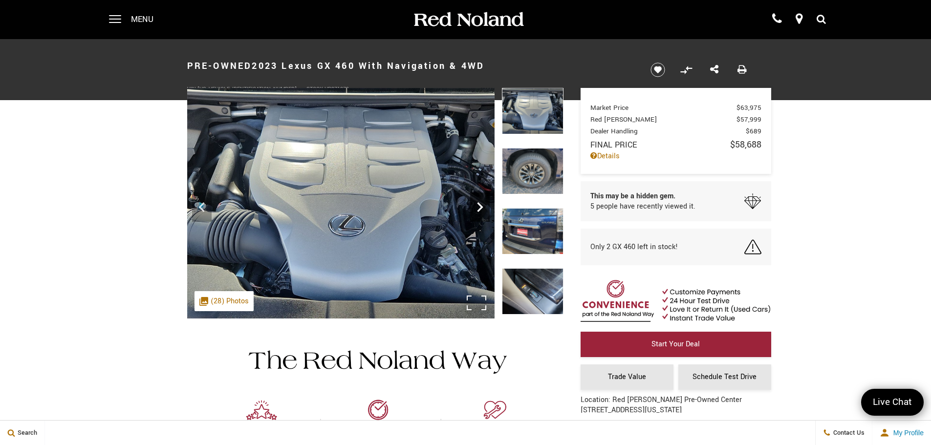
click at [476, 211] on icon "Next" at bounding box center [480, 207] width 20 height 20
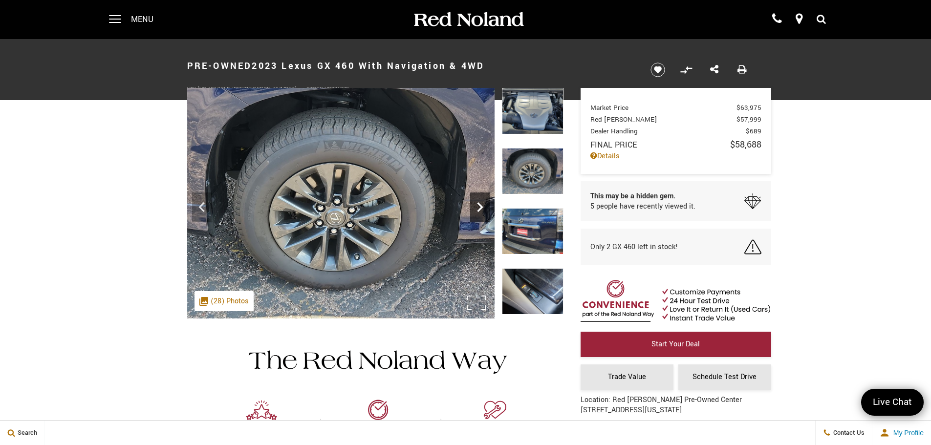
click at [476, 211] on icon "Next" at bounding box center [480, 207] width 20 height 20
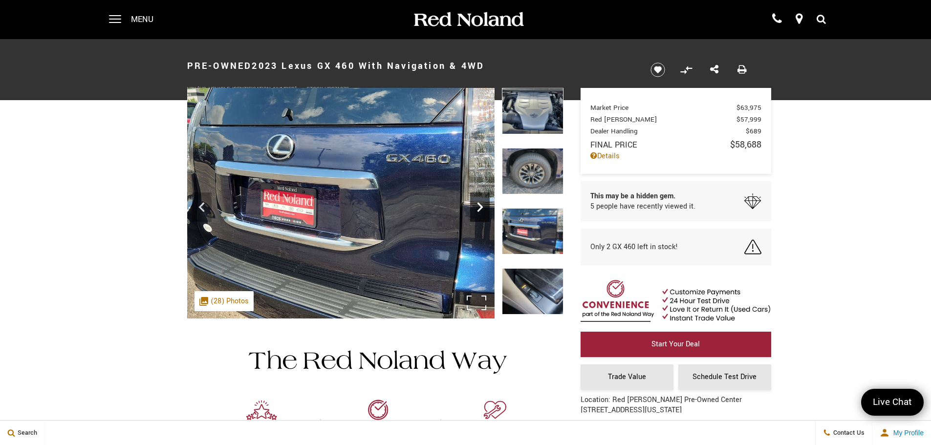
click at [476, 211] on icon "Next" at bounding box center [480, 207] width 20 height 20
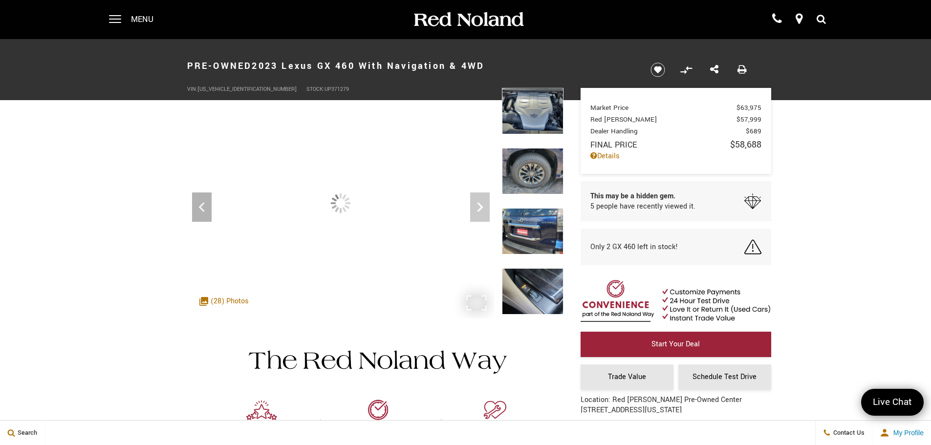
click at [476, 211] on div at bounding box center [340, 203] width 307 height 231
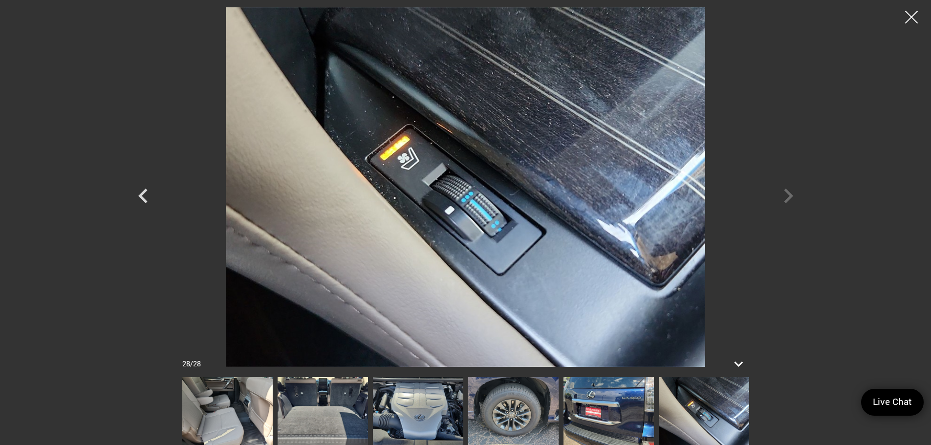
click at [909, 19] on div at bounding box center [912, 17] width 26 height 26
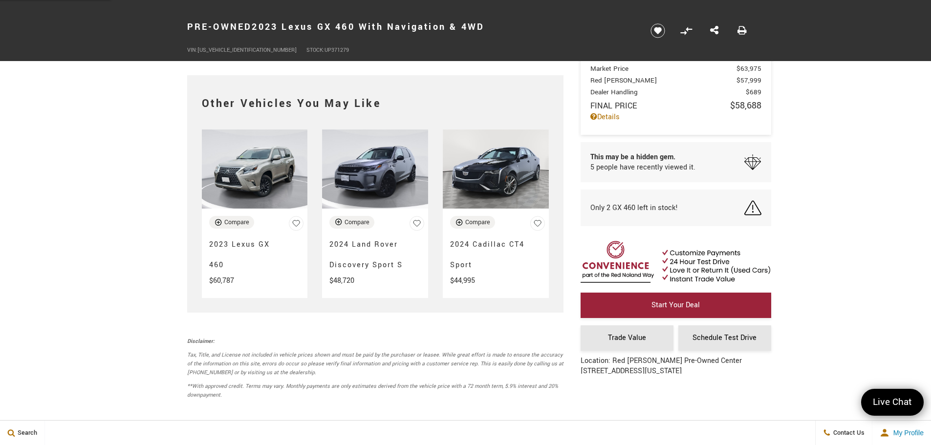
scroll to position [2532, 0]
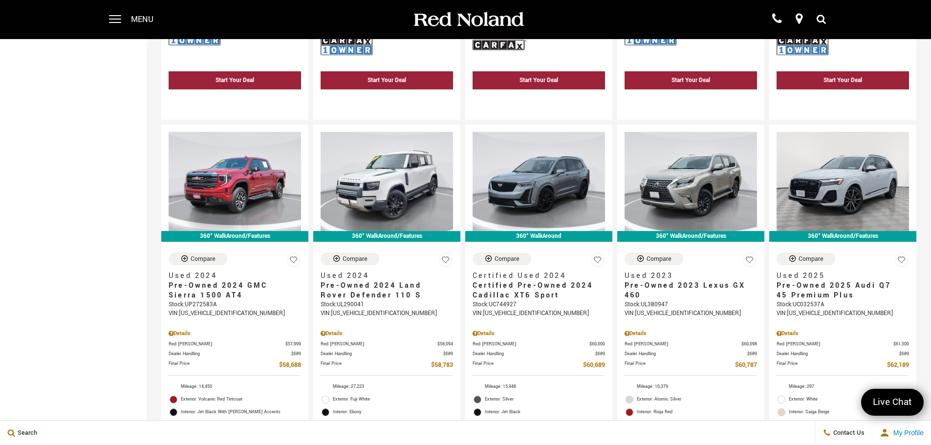
scroll to position [510, 0]
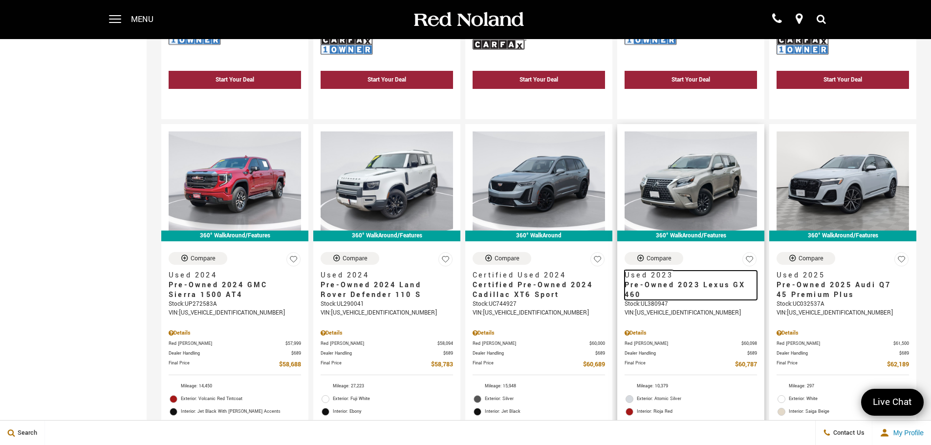
click at [673, 281] on span "Pre-Owned 2023 Lexus GX 460" at bounding box center [687, 291] width 125 height 20
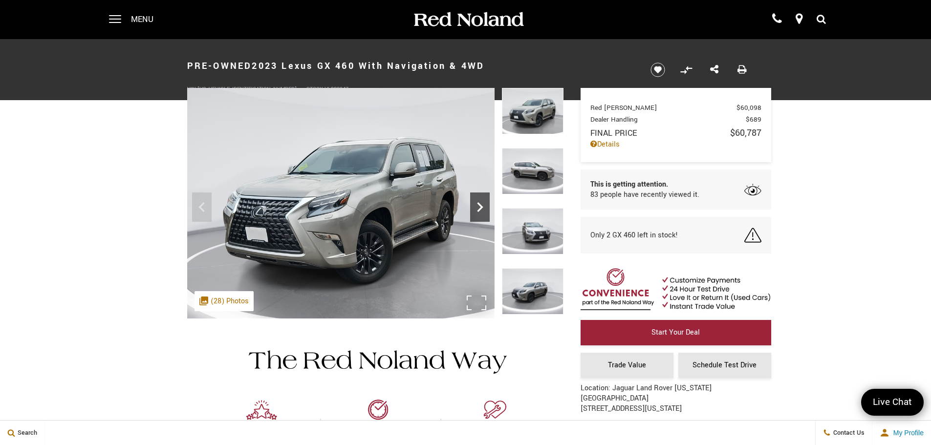
click at [478, 200] on icon "Next" at bounding box center [480, 207] width 20 height 20
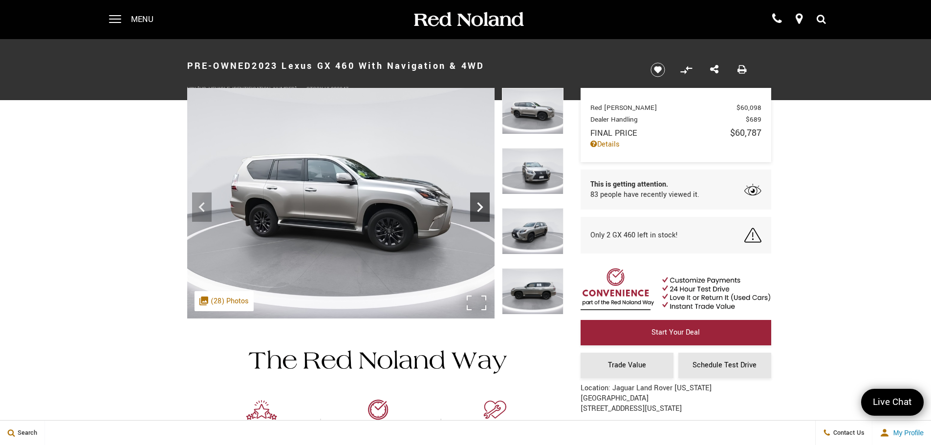
click at [478, 200] on icon "Next" at bounding box center [480, 207] width 20 height 20
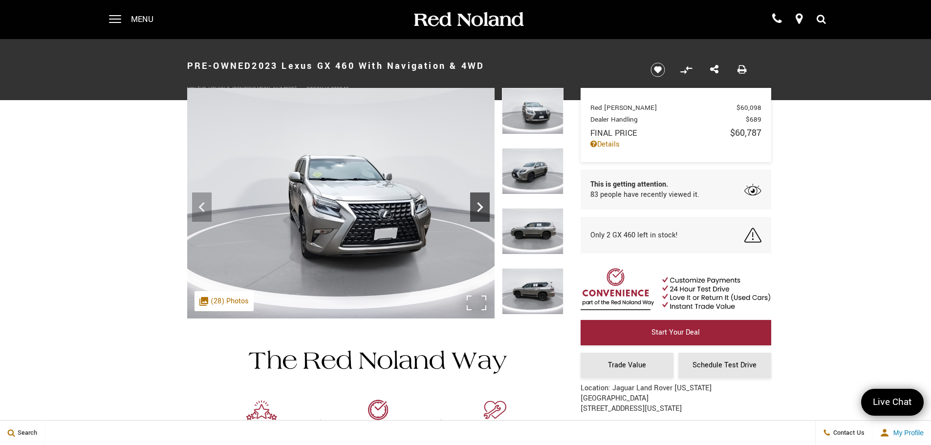
click at [478, 200] on icon "Next" at bounding box center [480, 207] width 20 height 20
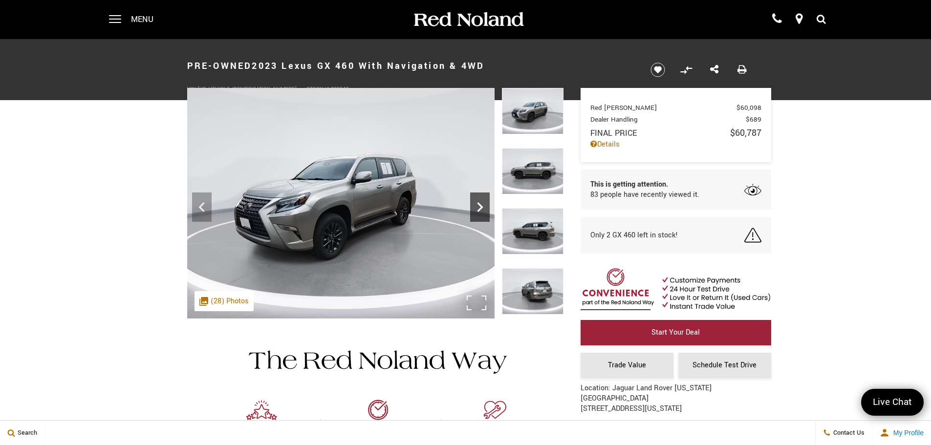
click at [478, 200] on icon "Next" at bounding box center [480, 207] width 20 height 20
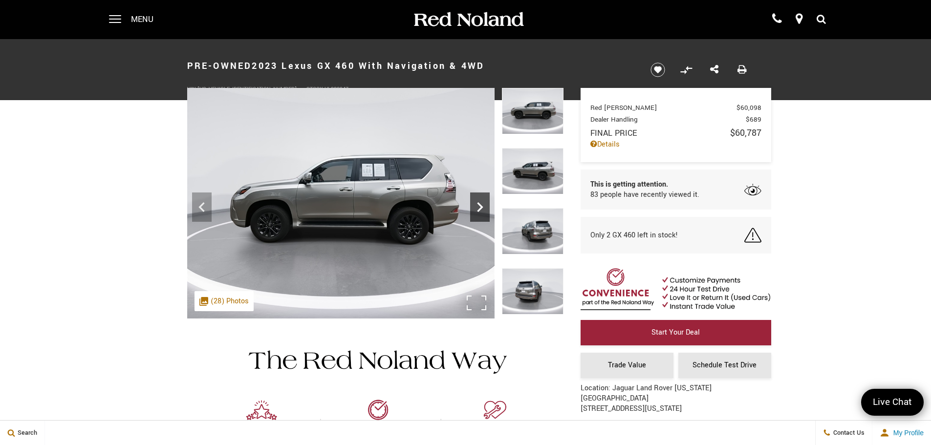
click at [478, 200] on icon "Next" at bounding box center [480, 207] width 20 height 20
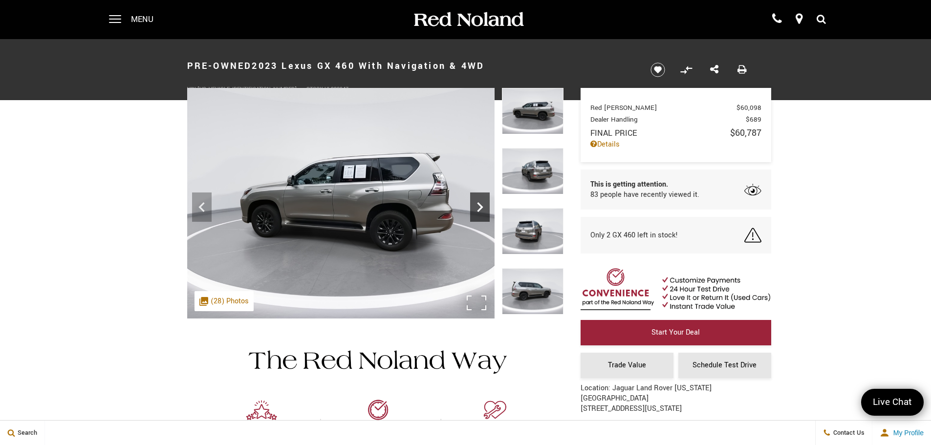
click at [478, 200] on icon "Next" at bounding box center [480, 207] width 20 height 20
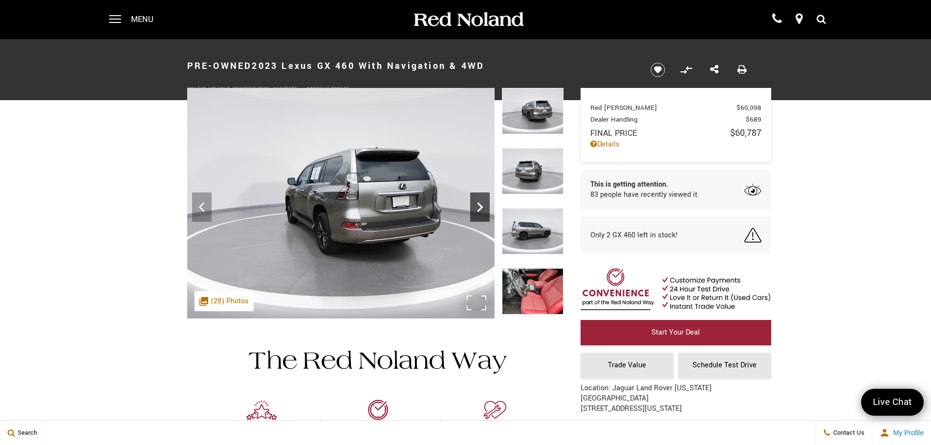
click at [478, 200] on icon "Next" at bounding box center [480, 207] width 20 height 20
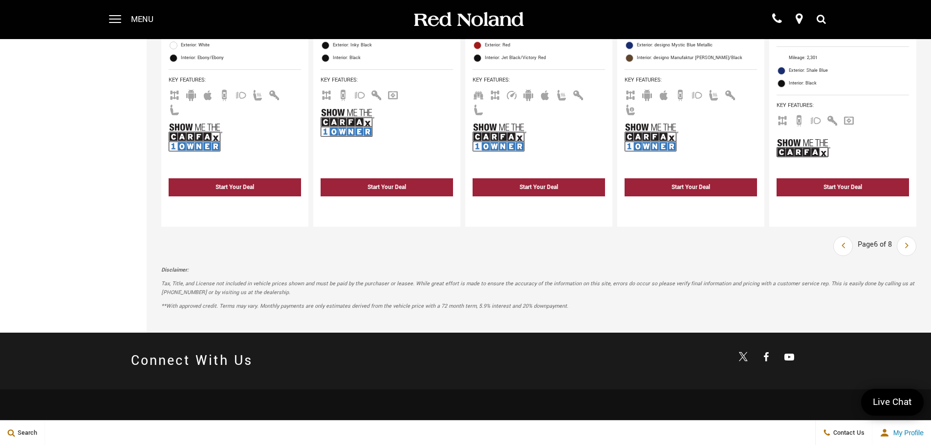
scroll to position [1801, 0]
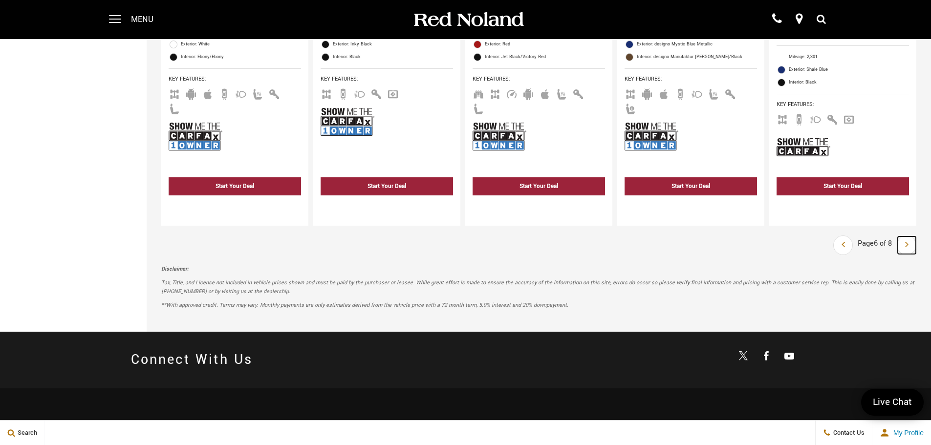
click at [916, 237] on link "Next" at bounding box center [907, 246] width 18 height 18
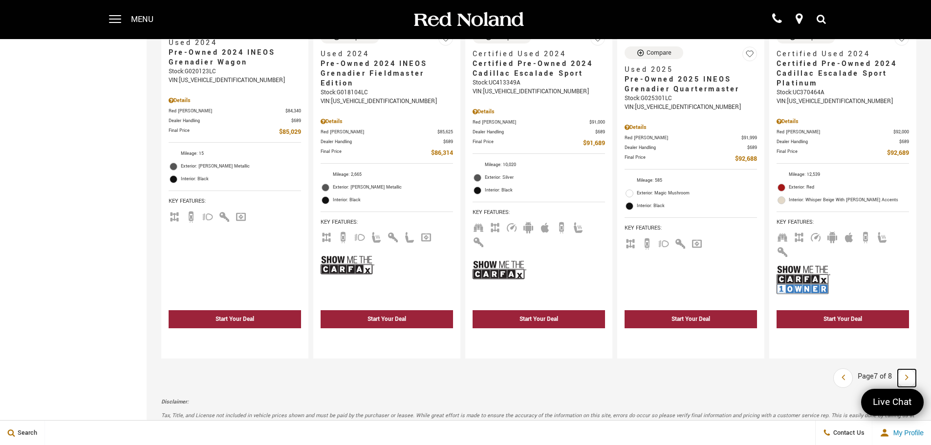
scroll to position [1659, 0]
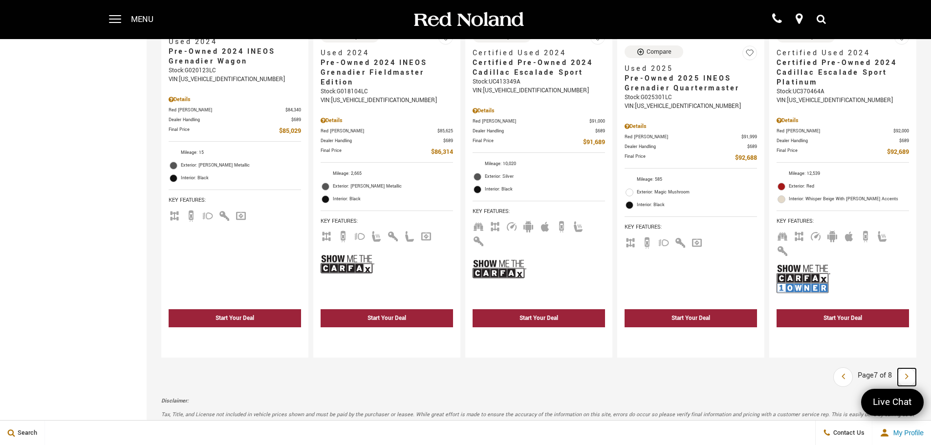
click at [911, 368] on link "Next" at bounding box center [907, 377] width 18 height 18
